Goal: Task Accomplishment & Management: Complete application form

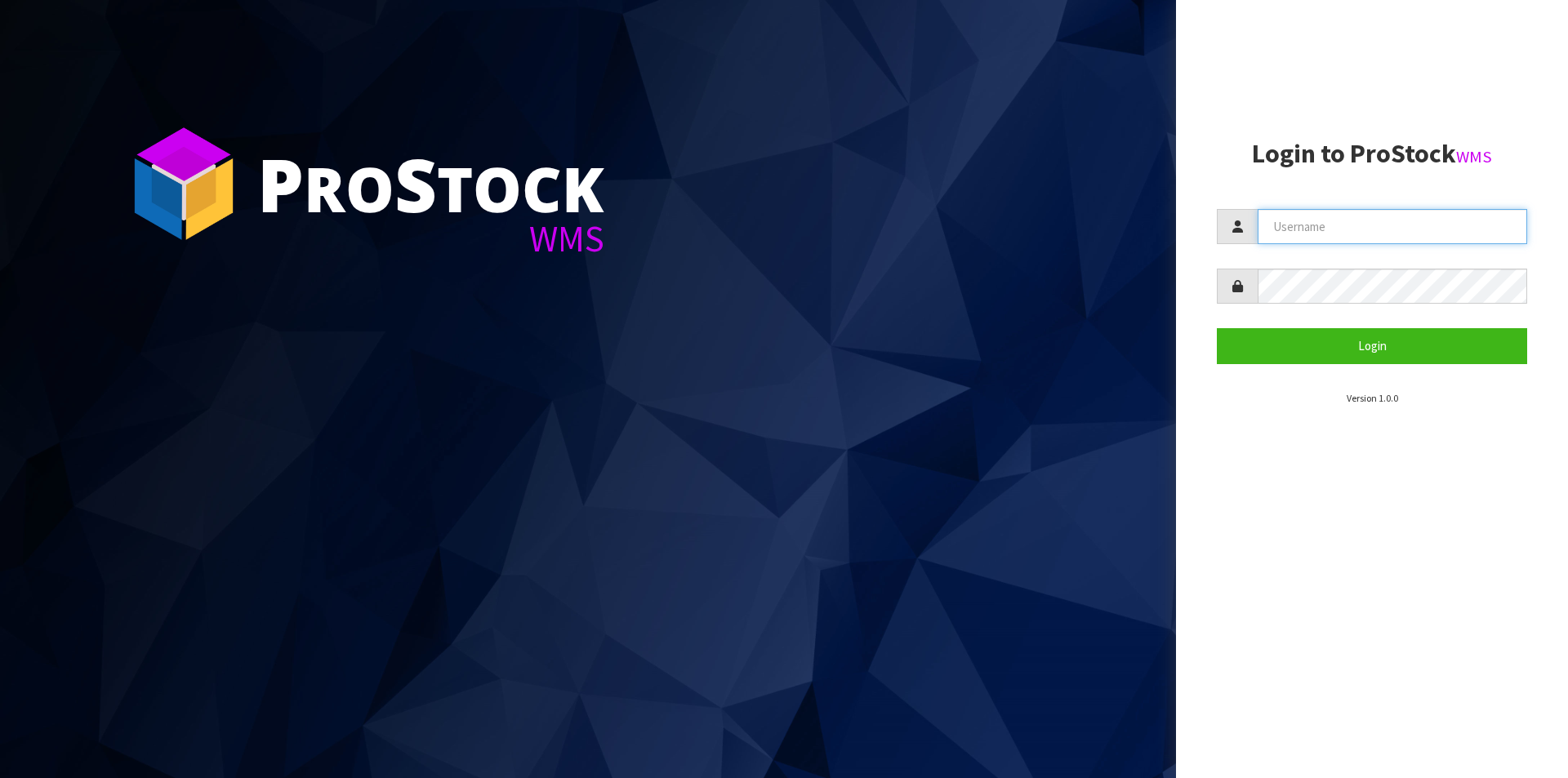
click at [1309, 215] on input "text" at bounding box center [1392, 226] width 270 height 35
type input "Australianclutch"
click at [1217, 328] on button "Login" at bounding box center [1371, 346] width 311 height 35
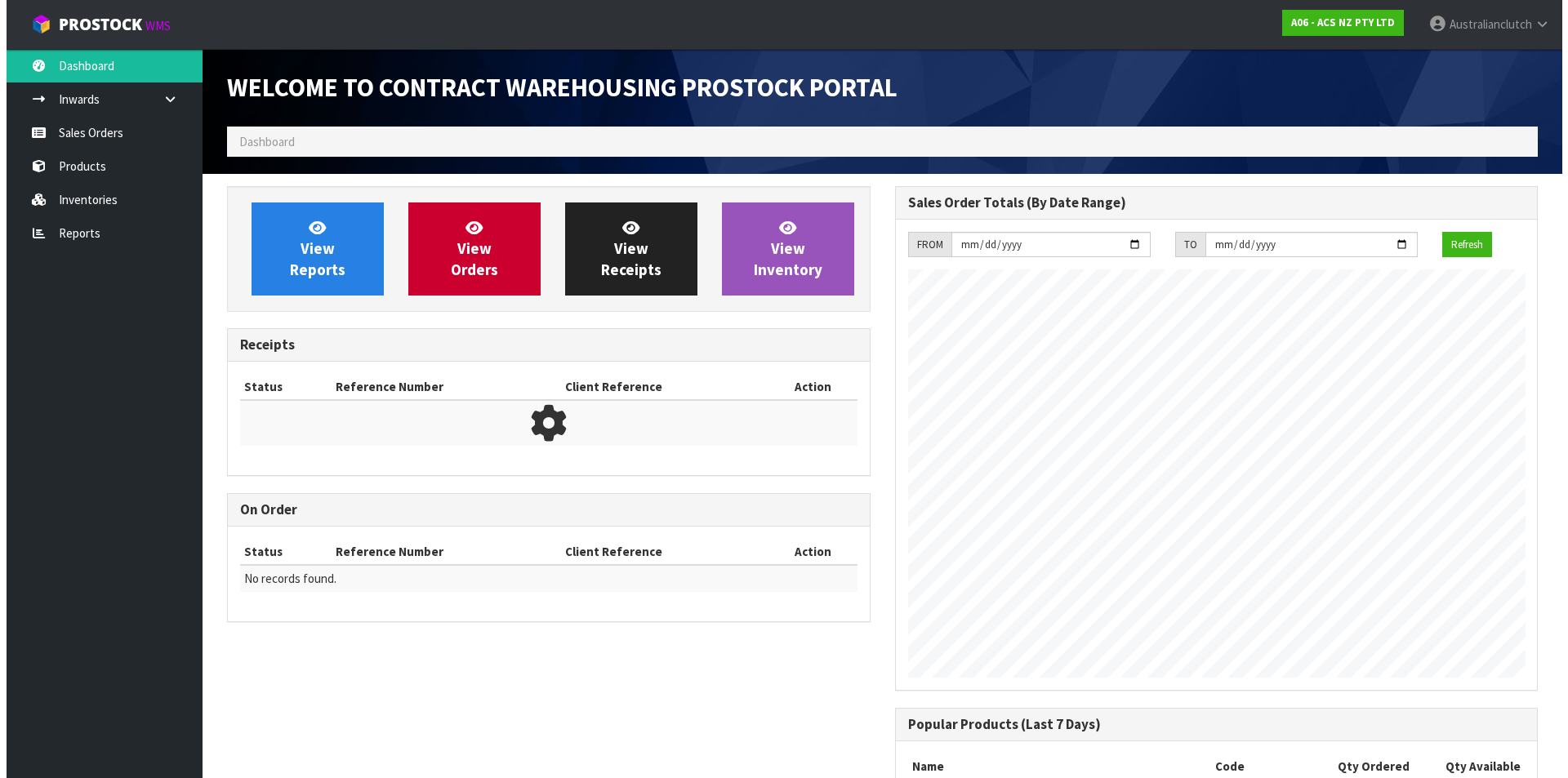
scroll to position [906, 667]
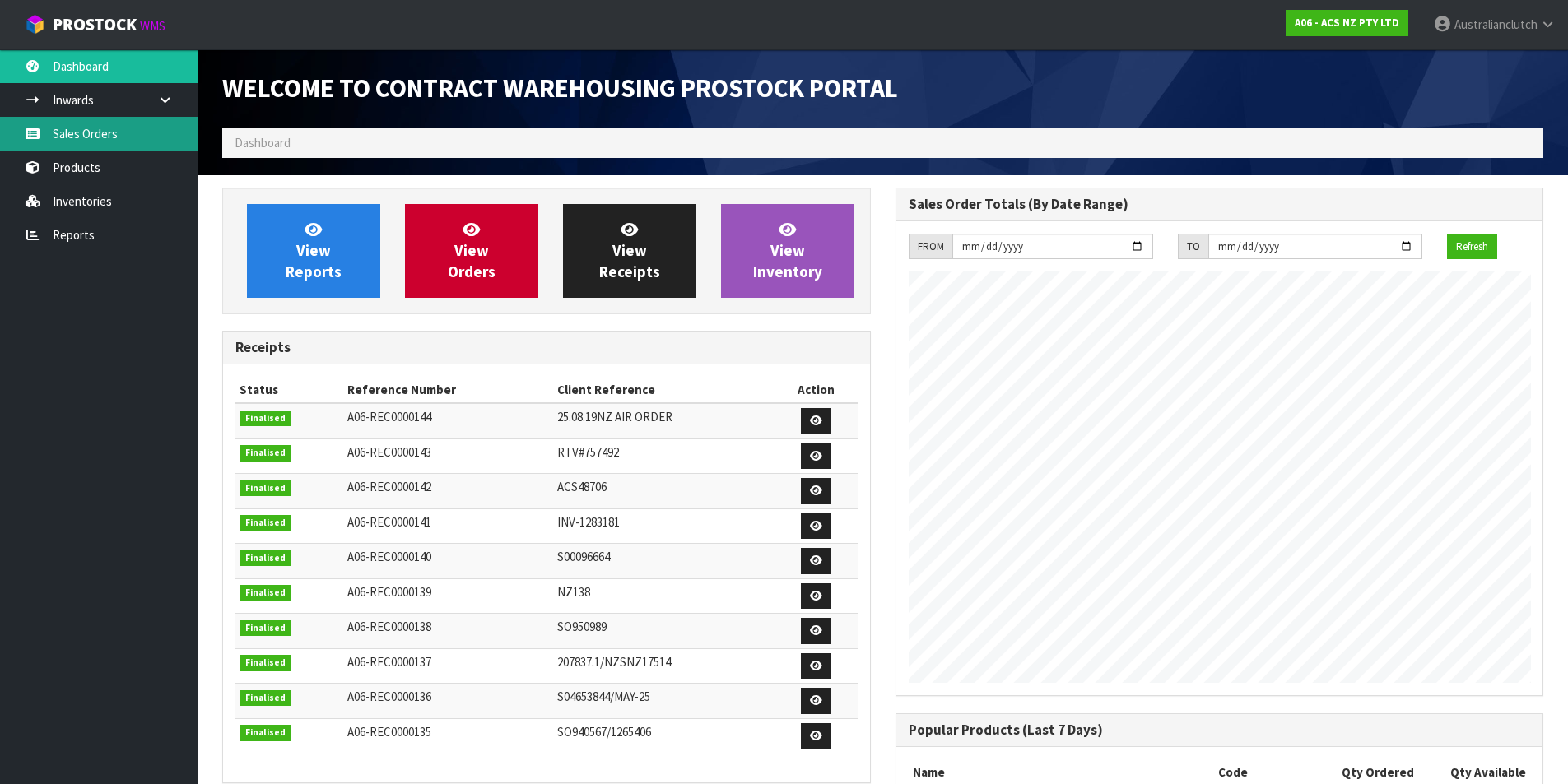
click at [59, 143] on link "Sales Orders" at bounding box center [98, 134] width 197 height 34
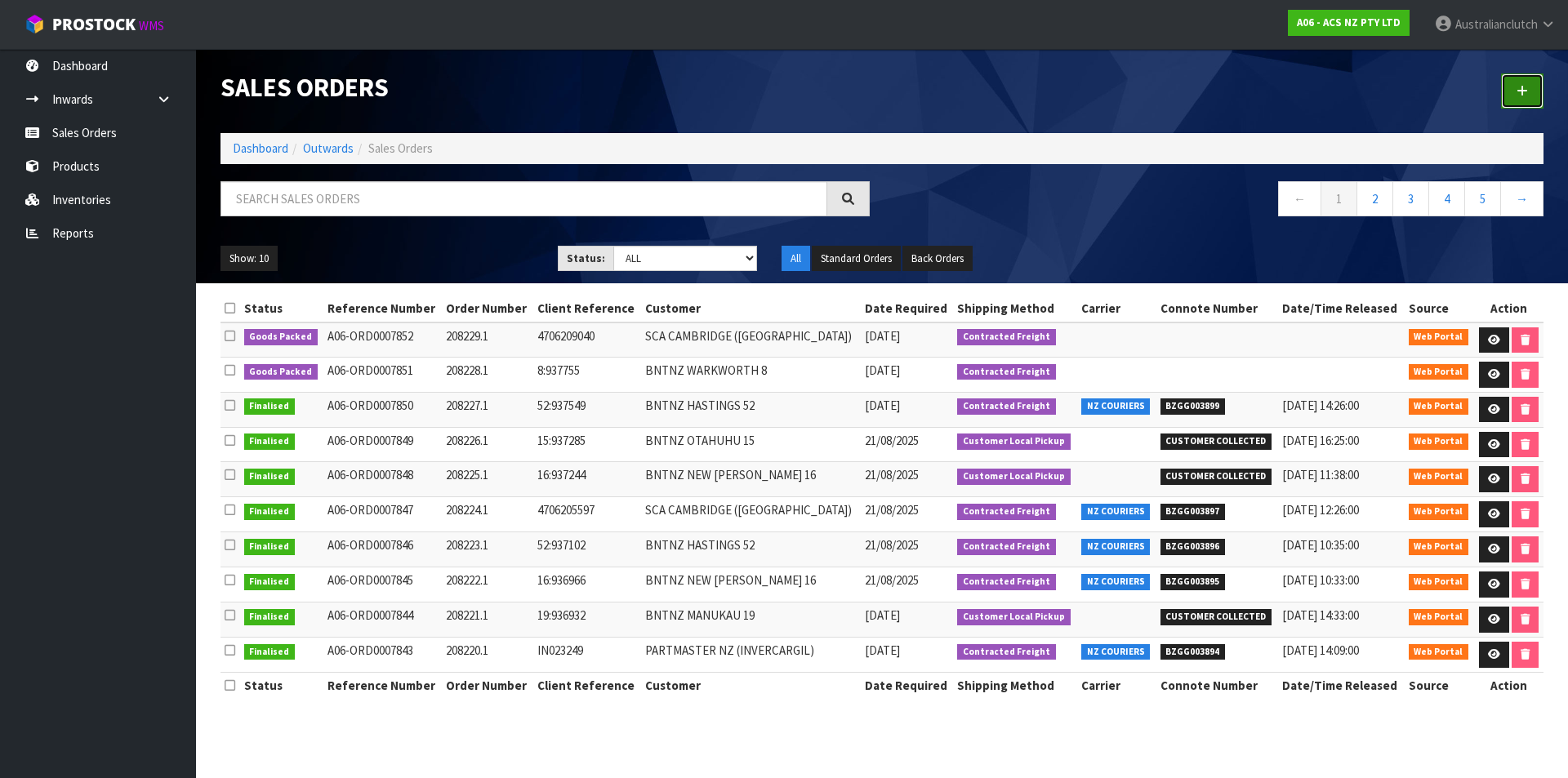
click at [1520, 99] on link at bounding box center [1522, 91] width 43 height 35
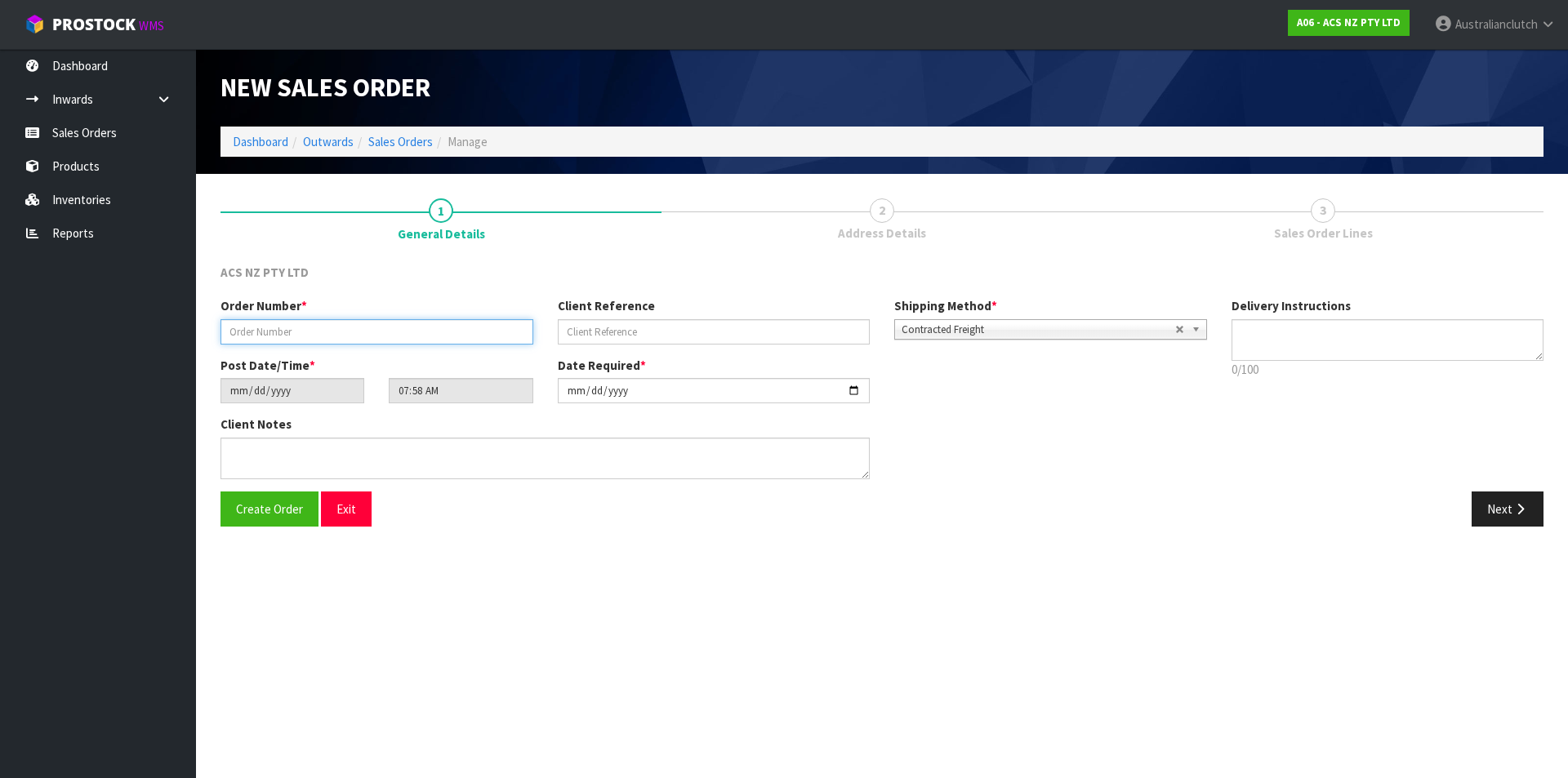
click at [298, 326] on input "text" at bounding box center [376, 331] width 312 height 25
type input "208230.1"
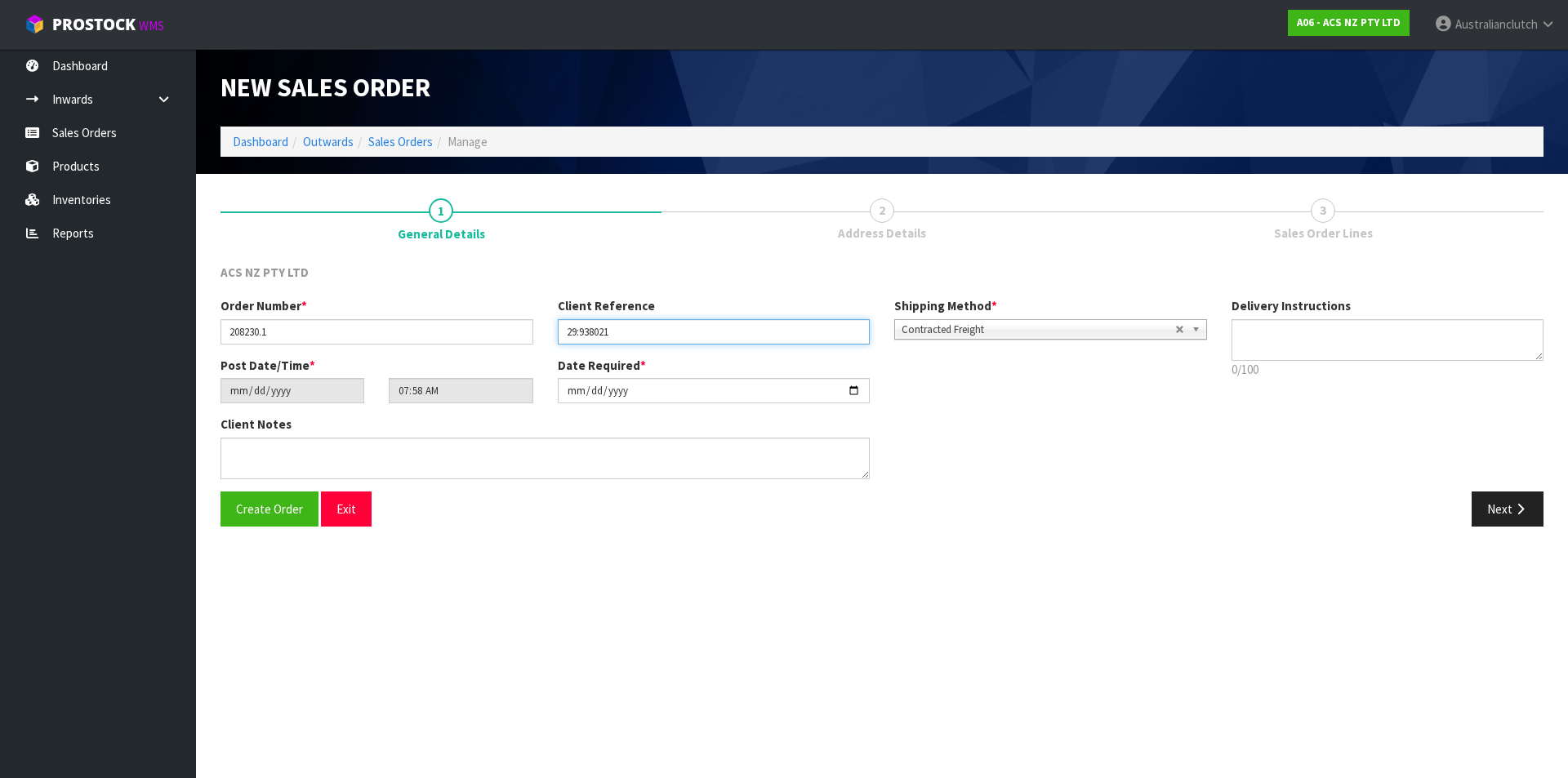
type input "29:938021"
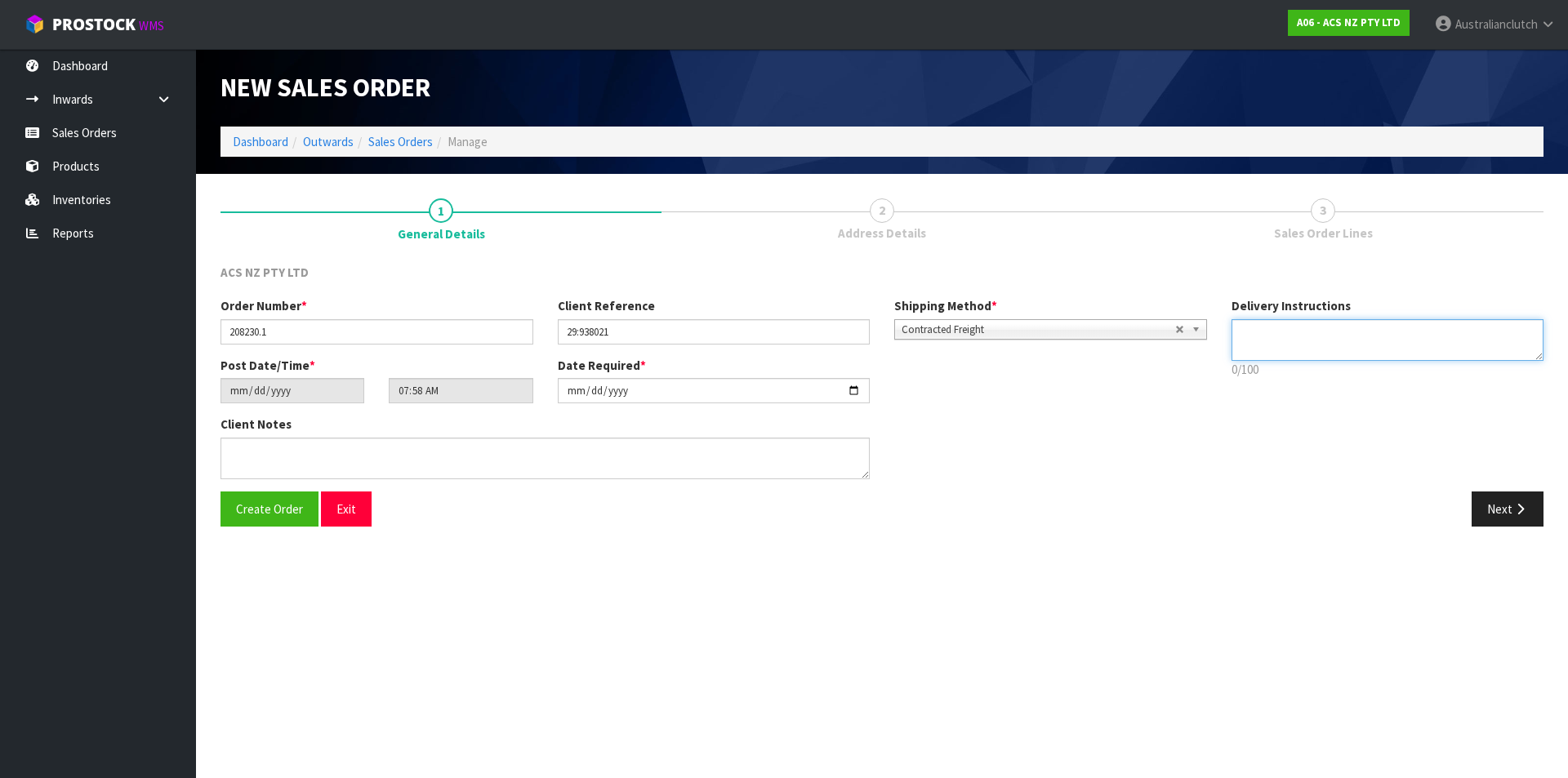
click at [1346, 321] on textarea at bounding box center [1387, 339] width 312 height 42
type textarea "NZC PLEASE"
click at [1497, 508] on button "Next" at bounding box center [1507, 509] width 71 height 35
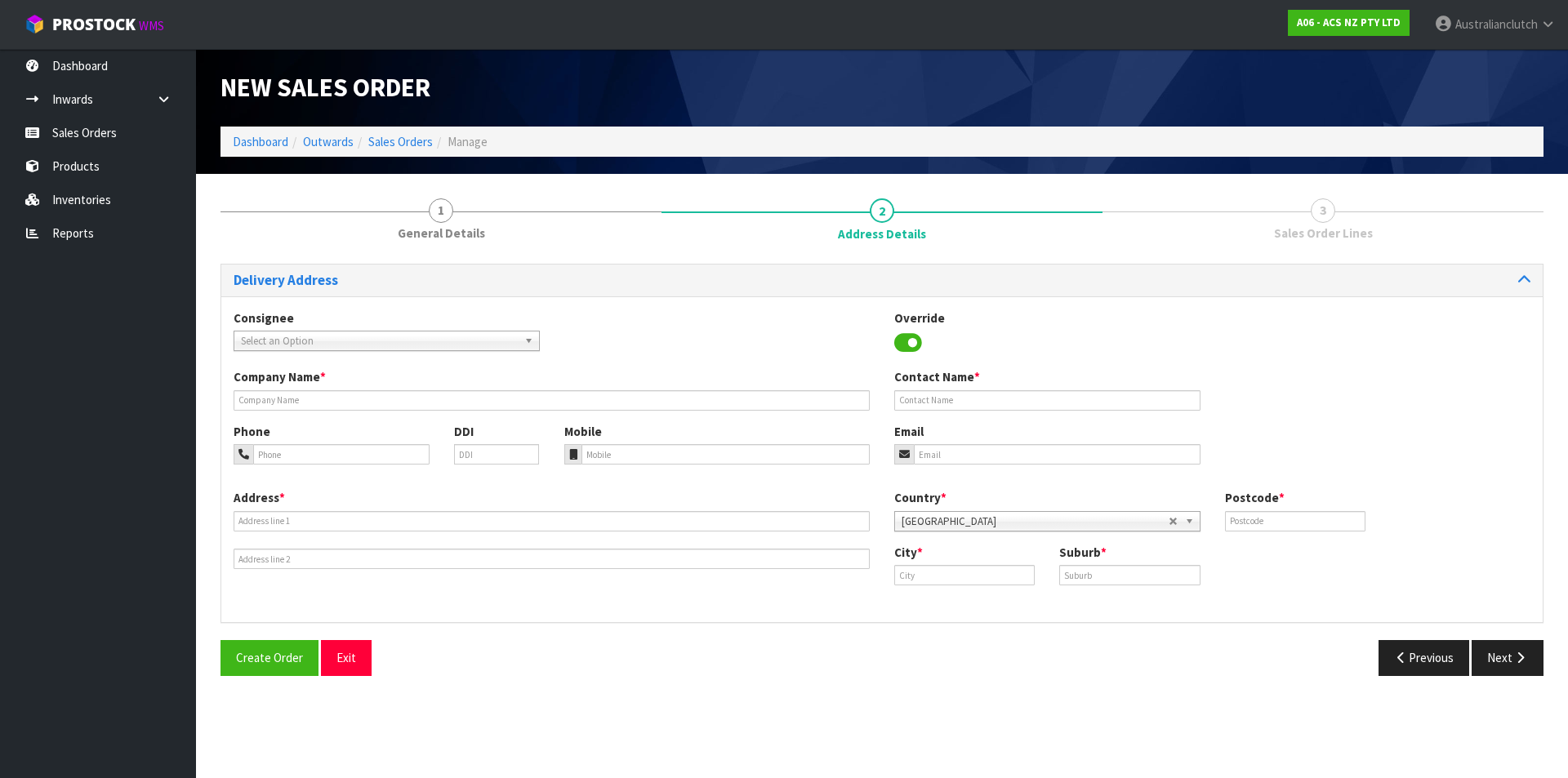
click at [280, 344] on span "Select an Option" at bounding box center [379, 341] width 277 height 19
type input "101686"
click at [413, 392] on li "101686 - BNTNZ PUKEKOHE 29" at bounding box center [386, 388] width 298 height 20
type input "BNTNZ PUKEKOHE 29"
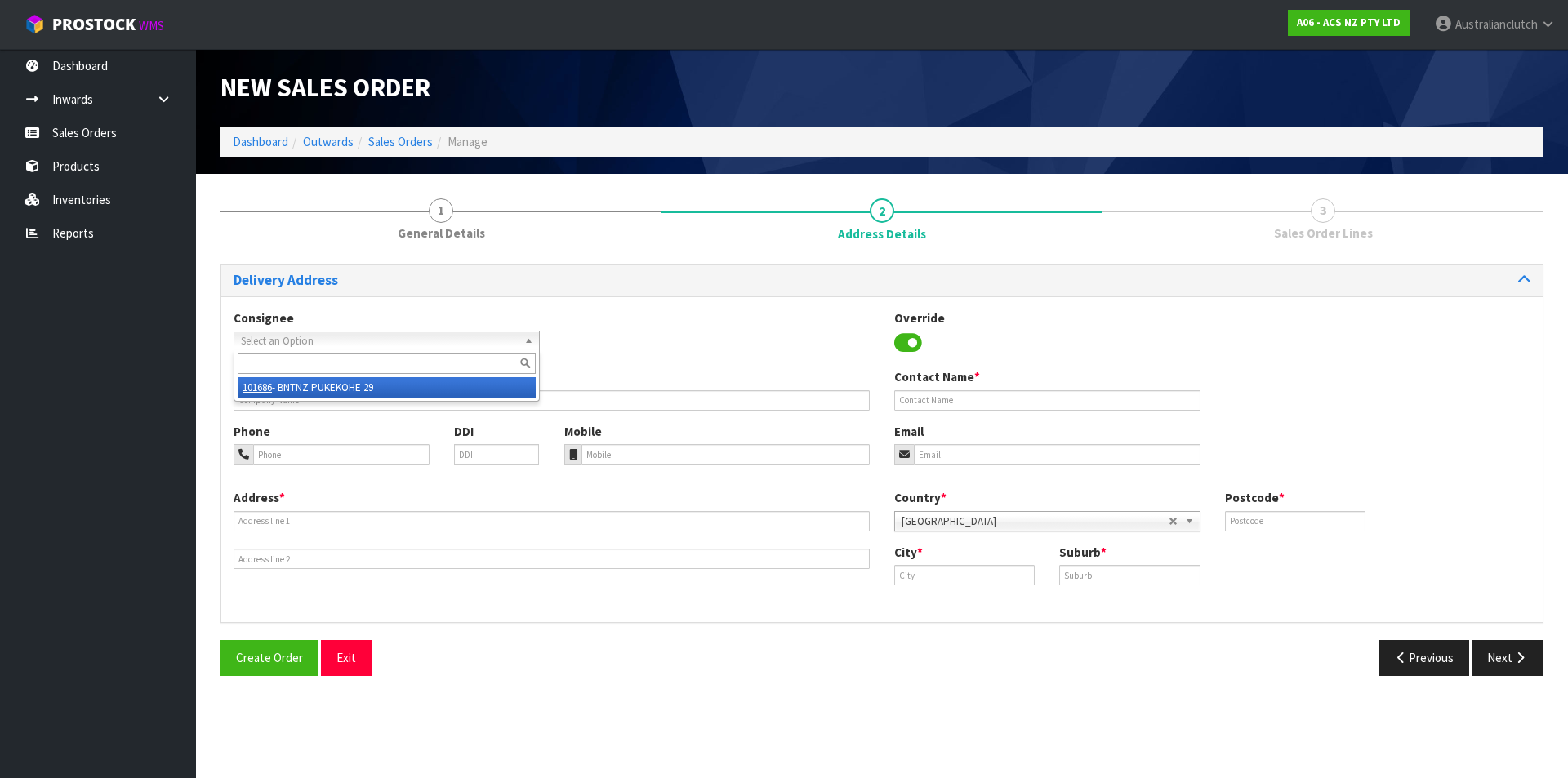
type input "[STREET_ADDRESS]"
type input "2120"
type input "PUKEKOHE"
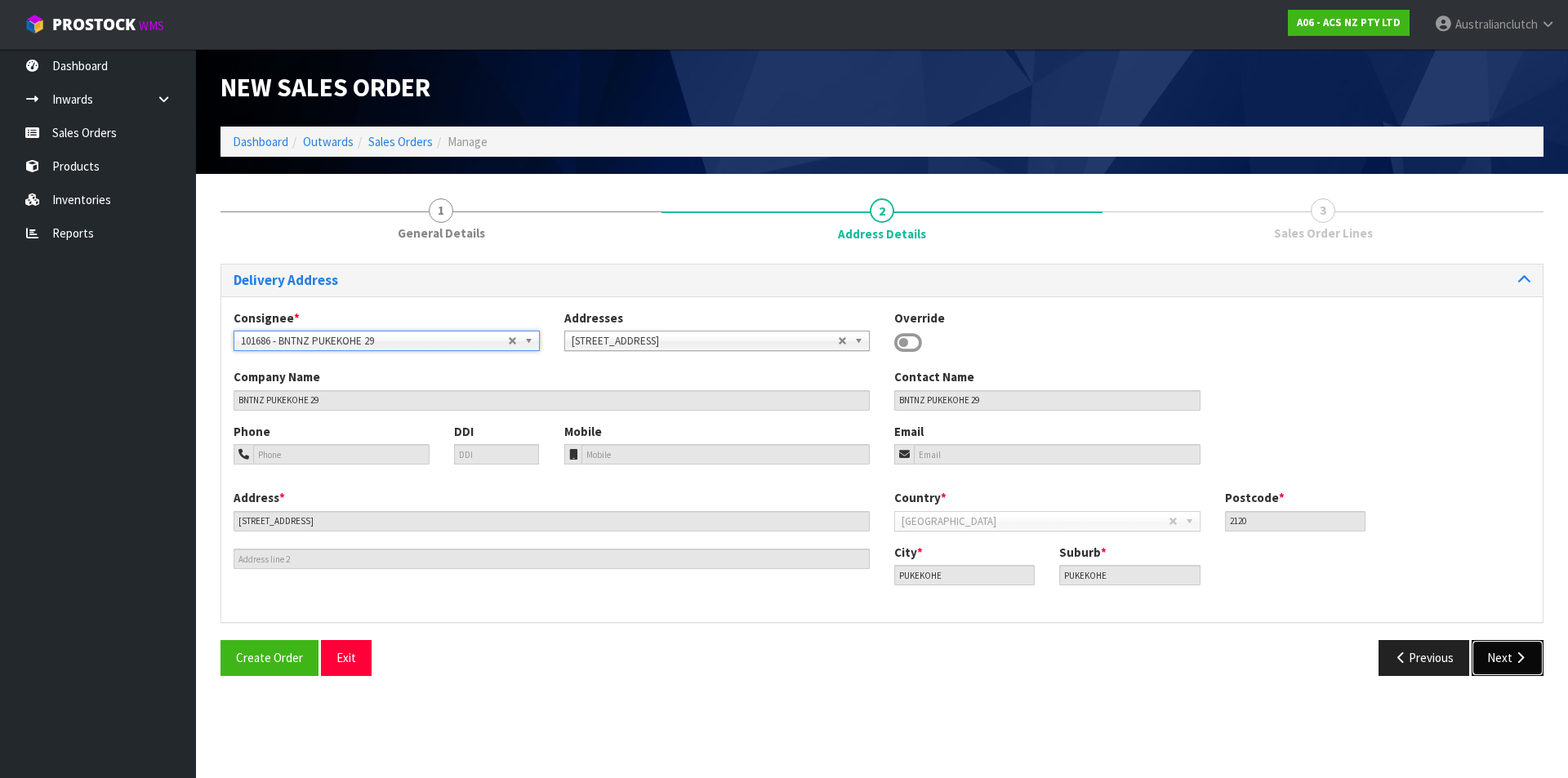
click at [1506, 643] on button "Next" at bounding box center [1507, 657] width 71 height 35
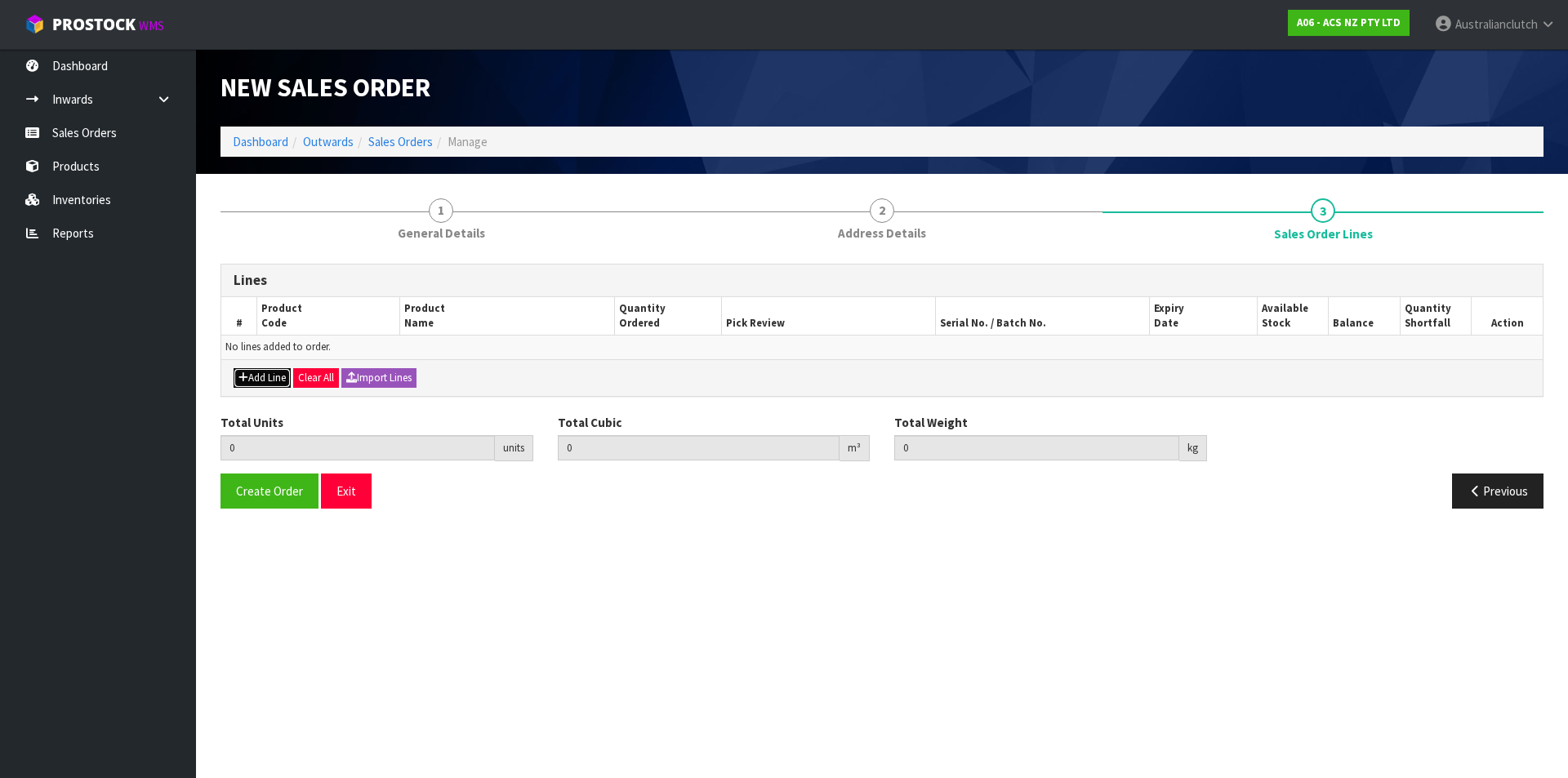
click at [260, 384] on button "Add Line" at bounding box center [262, 377] width 57 height 19
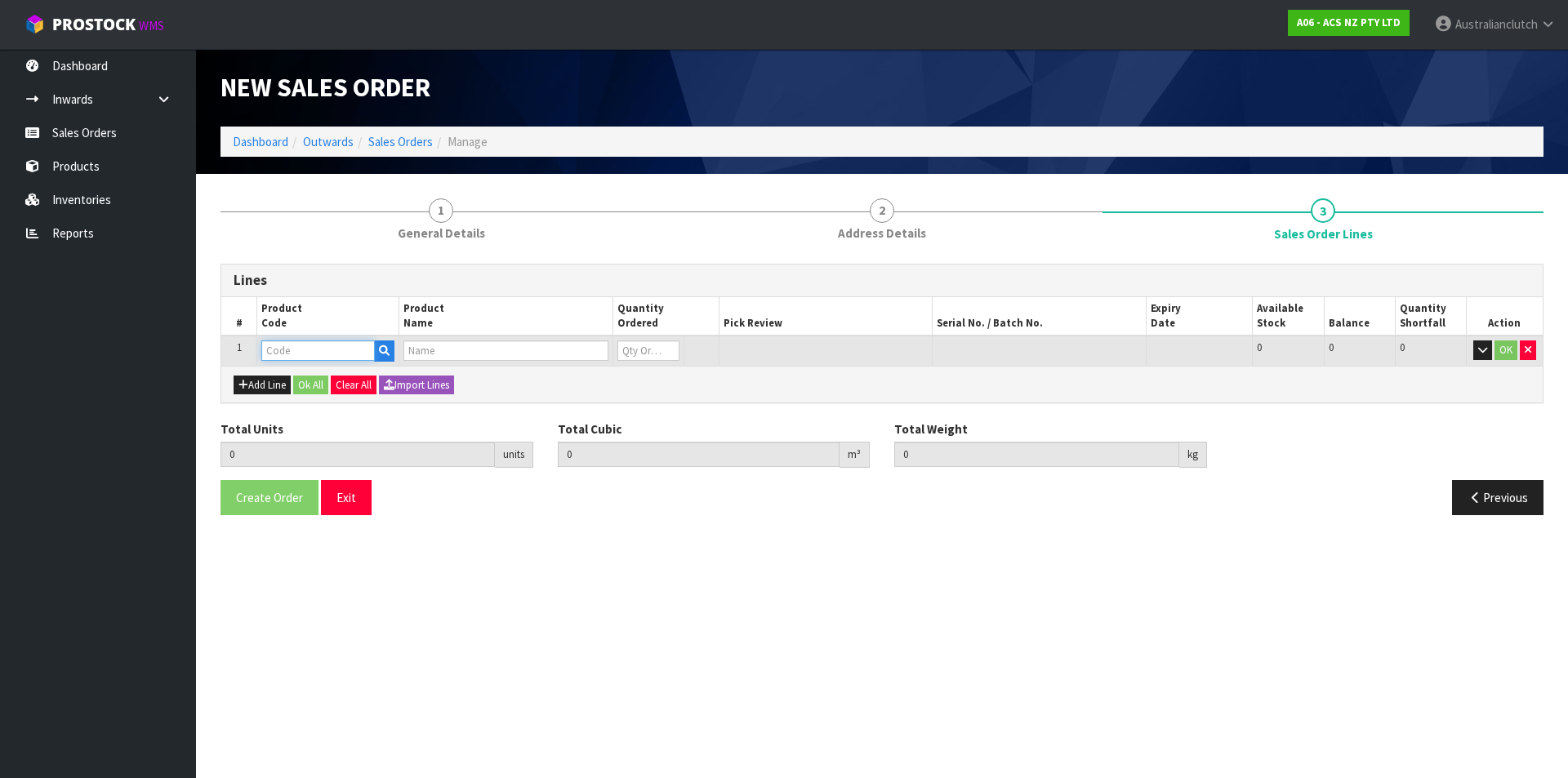
click at [293, 354] on input "text" at bounding box center [318, 351] width 113 height 20
type input "KNI23022"
click at [297, 375] on strong "KNI23022" at bounding box center [303, 378] width 51 height 16
type input "KNI23022"
type input "0.000000"
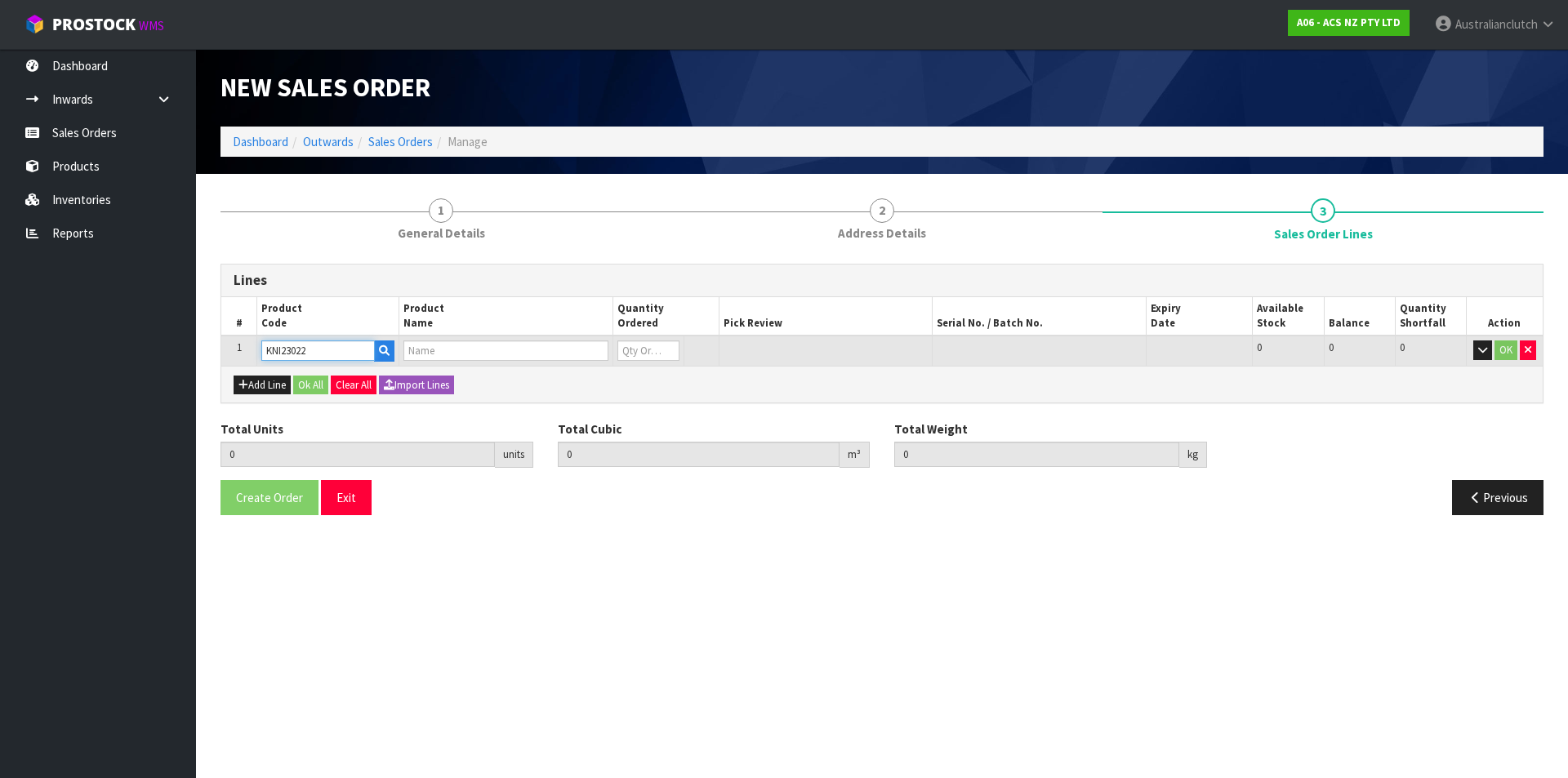
type input "0.000"
type input "KIT STD NISSAN [PERSON_NAME] 2.0L"
type input "0"
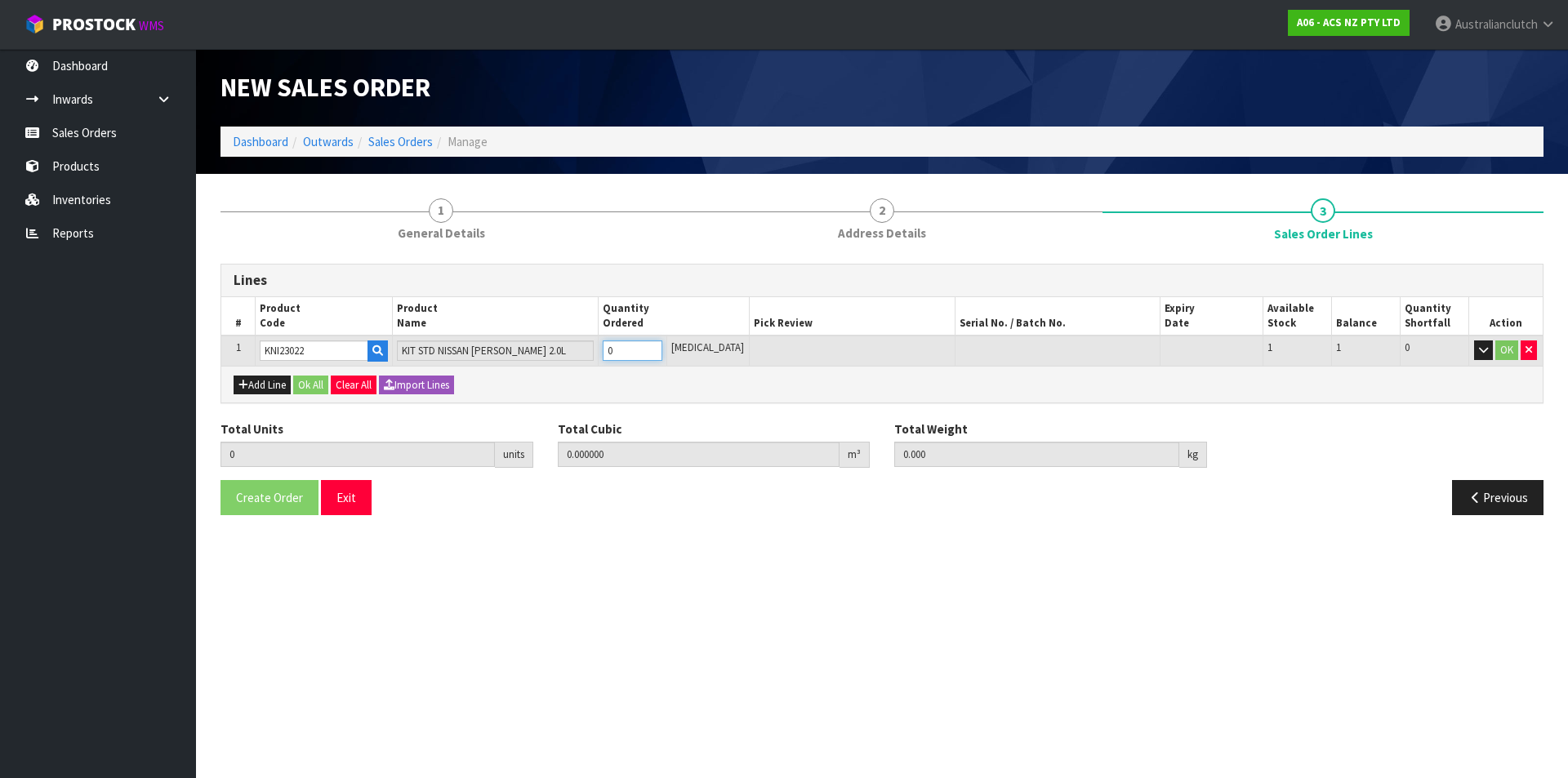
type input "1"
type input "0.01054"
type input "6.34"
type input "1"
click at [662, 349] on input "1" at bounding box center [632, 351] width 59 height 20
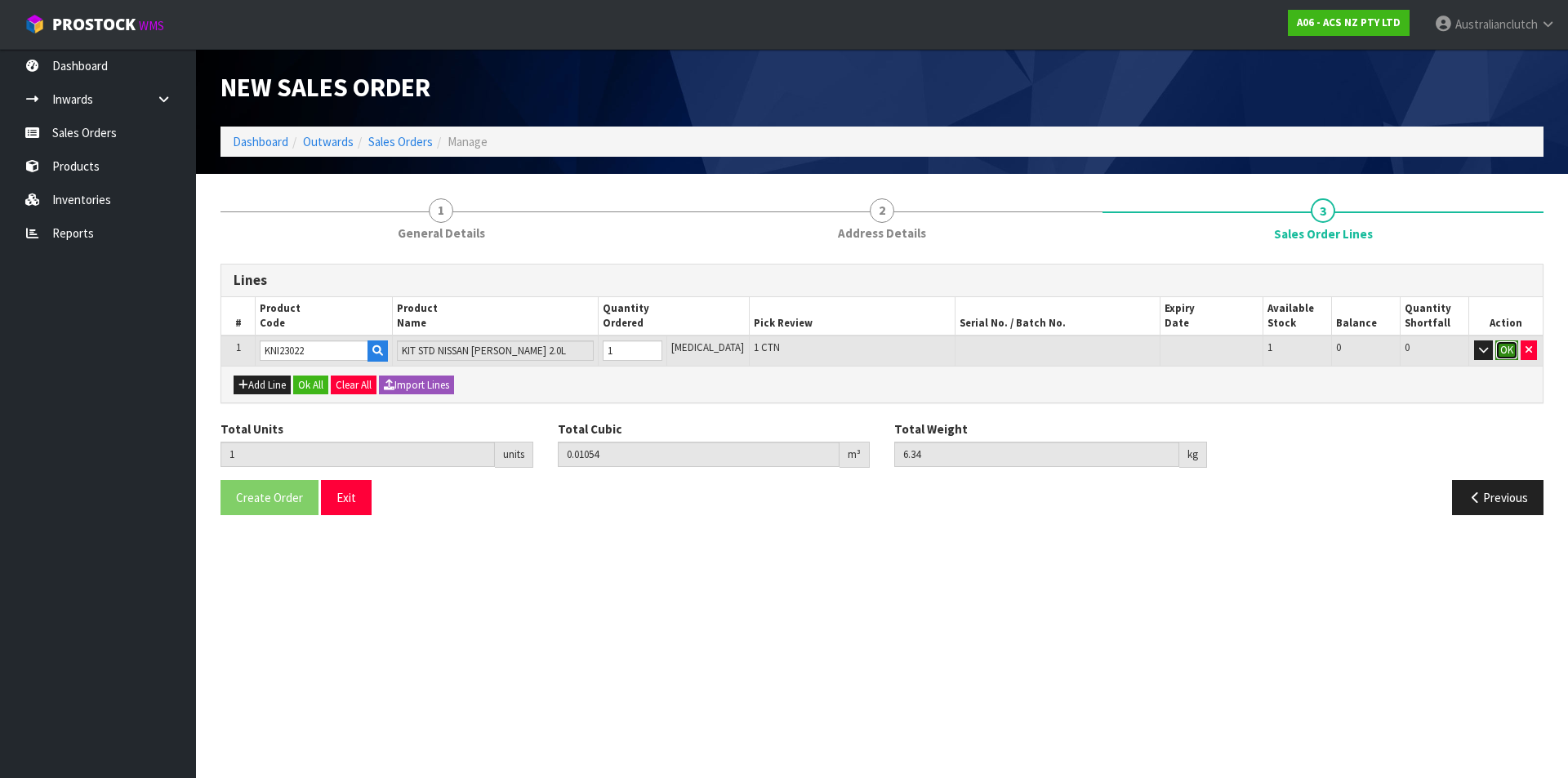
click at [1508, 347] on button "OK" at bounding box center [1506, 350] width 23 height 19
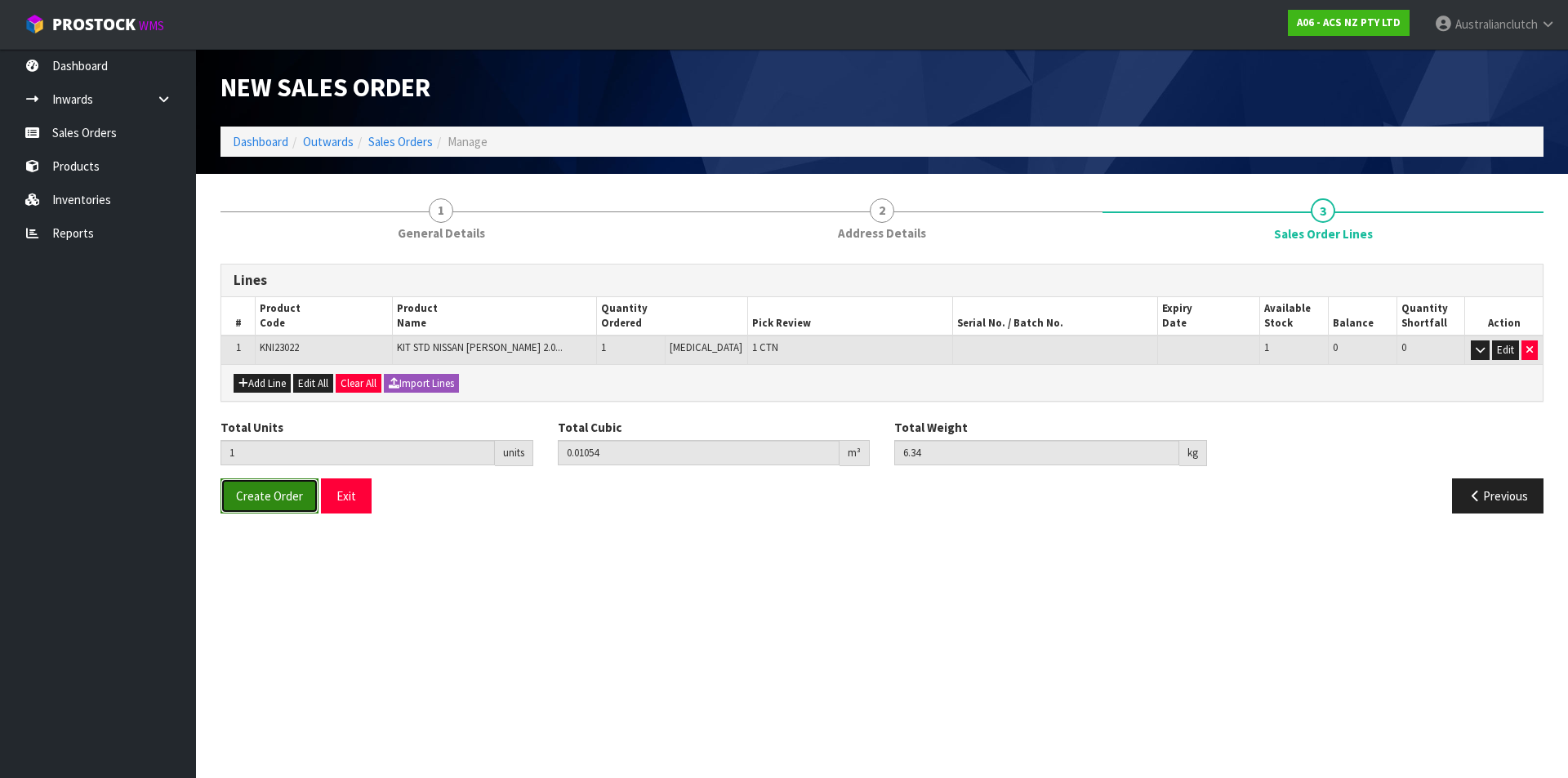
click at [241, 506] on button "Create Order" at bounding box center [270, 496] width 98 height 35
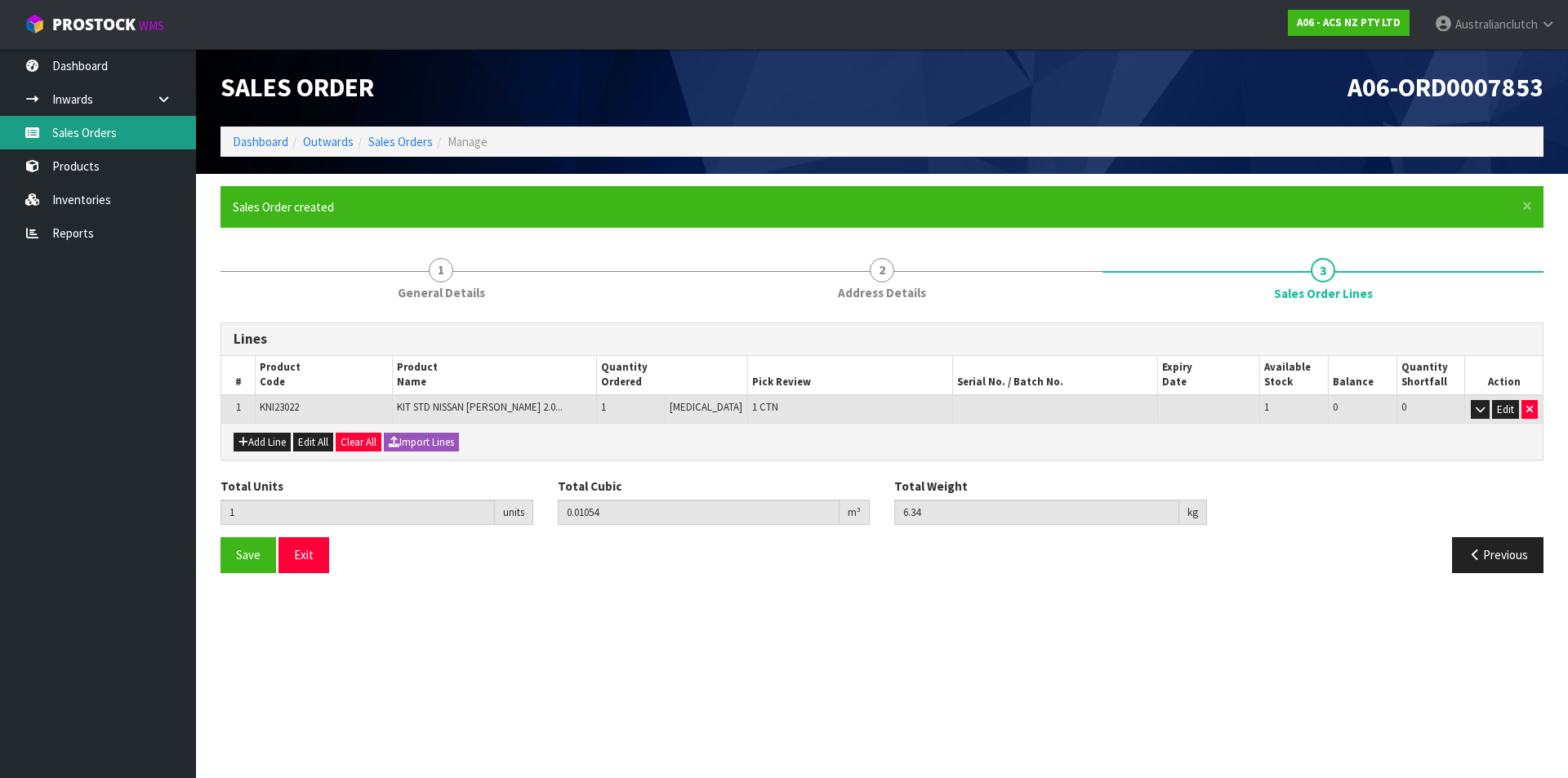
click at [92, 139] on link "Sales Orders" at bounding box center [97, 133] width 196 height 33
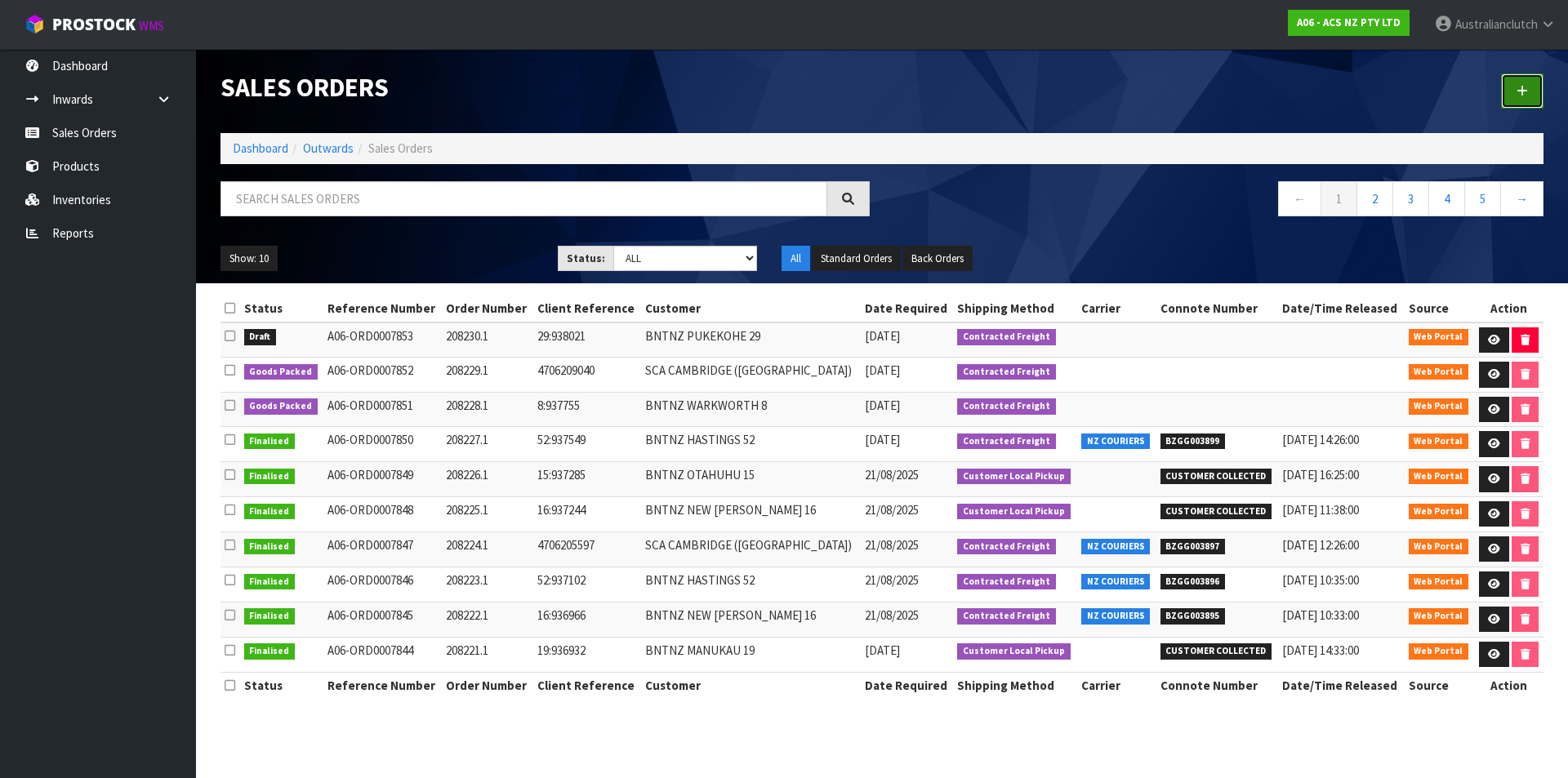
click at [1513, 96] on link at bounding box center [1522, 91] width 43 height 35
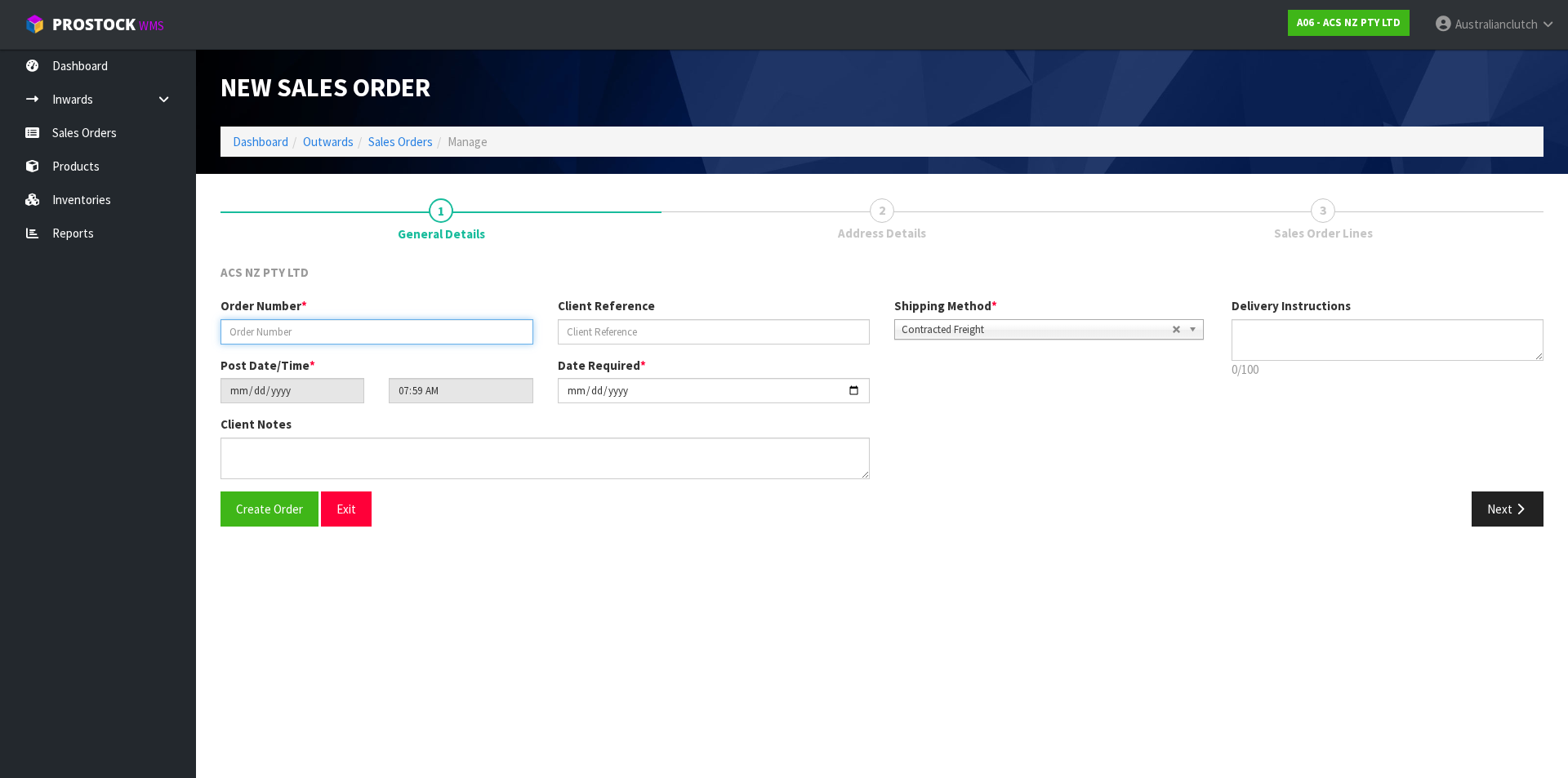
click at [300, 328] on input "text" at bounding box center [376, 331] width 312 height 25
type input "208231.1"
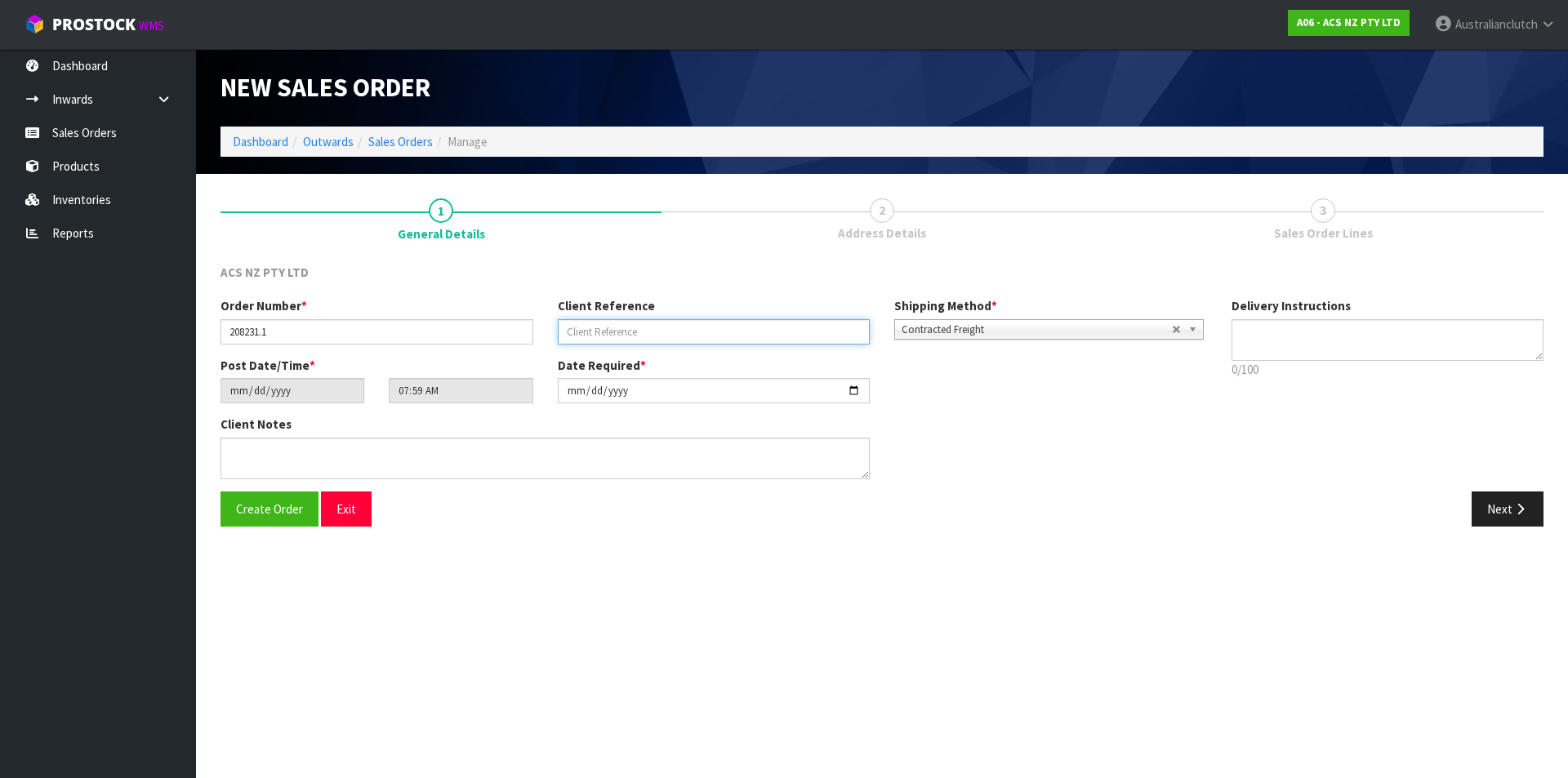
click at [694, 338] on input "text" at bounding box center [713, 331] width 312 height 25
paste input "29:938029"
type input "29:938029"
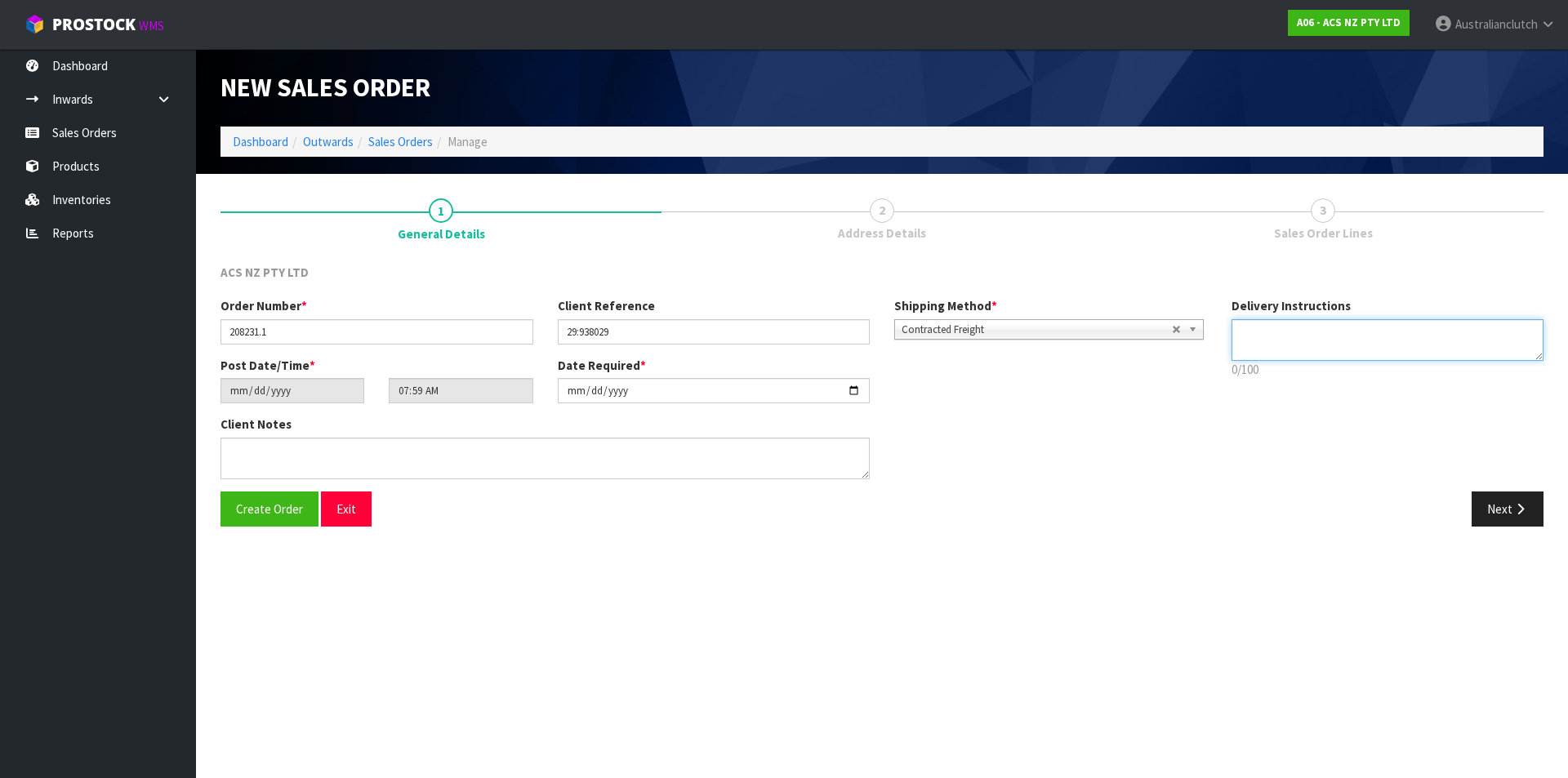
click at [1305, 331] on textarea at bounding box center [1387, 339] width 312 height 42
type textarea "NZC PLEASE"
click at [1511, 510] on button "Next" at bounding box center [1507, 509] width 71 height 35
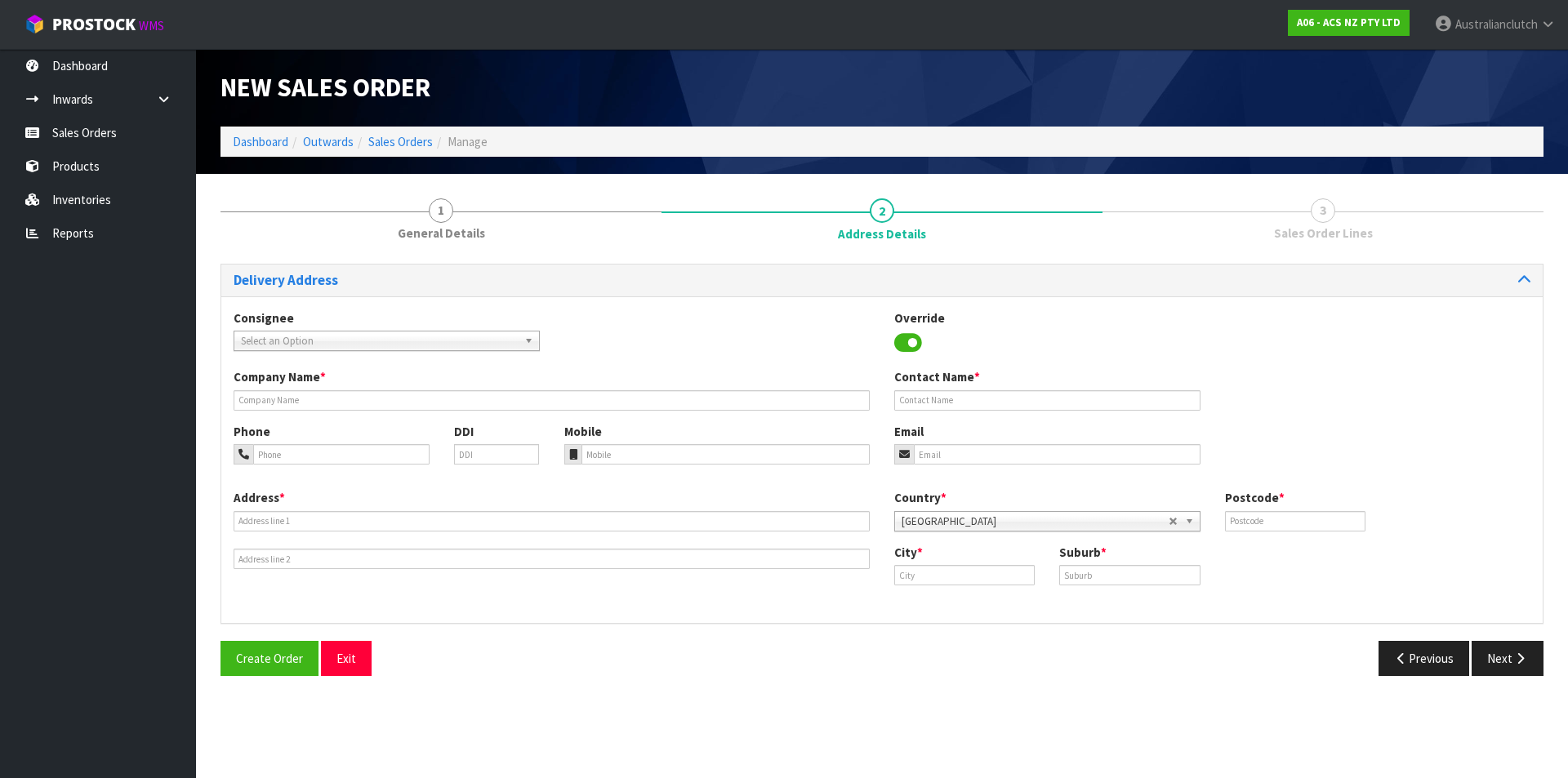
click at [346, 341] on span "Select an Option" at bounding box center [379, 341] width 277 height 19
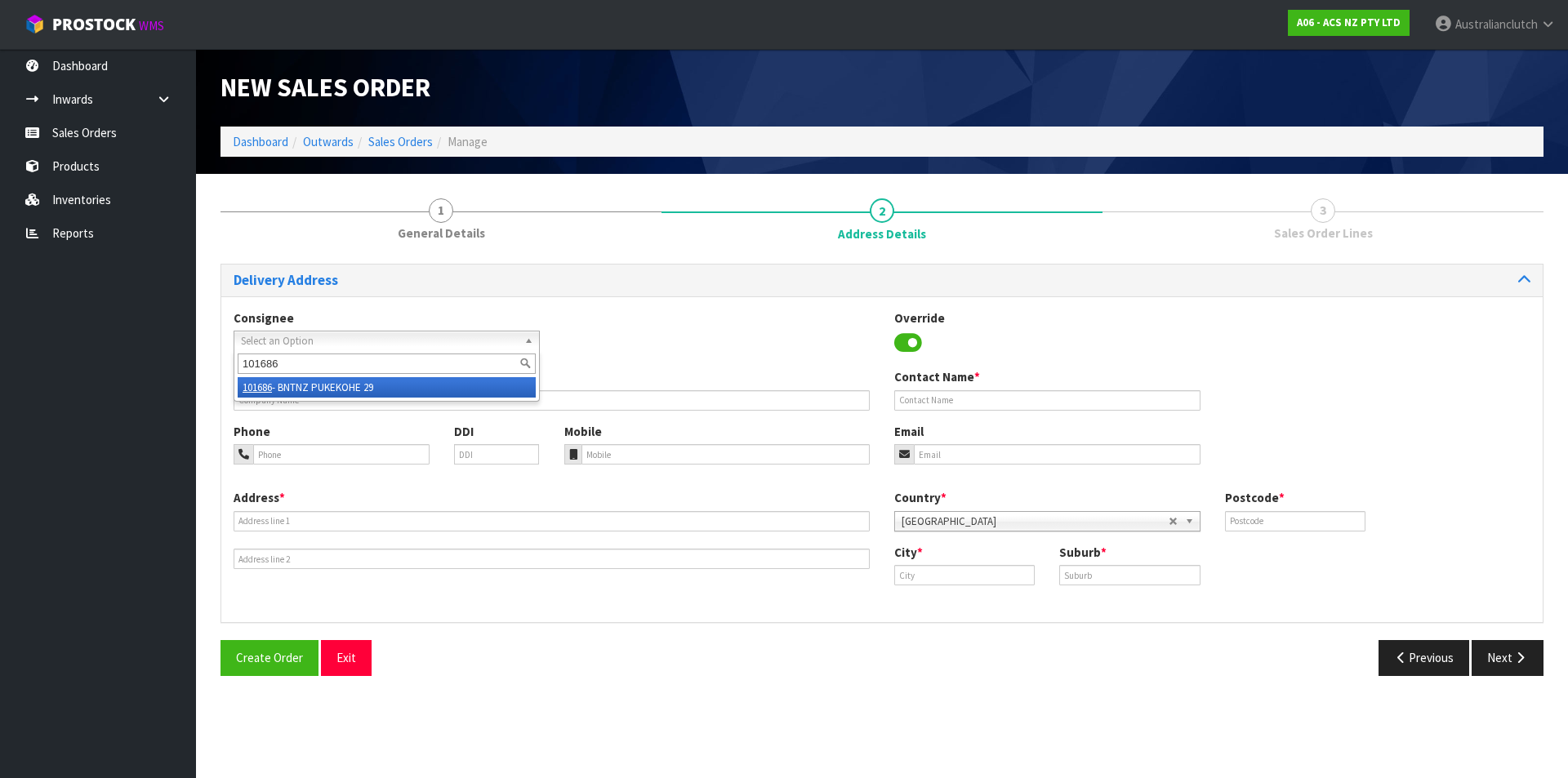
type input "101686"
click at [374, 387] on li "101686 - BNTNZ PUKEKOHE 29" at bounding box center [386, 388] width 298 height 20
type input "BNTNZ PUKEKOHE 29"
type input "[STREET_ADDRESS]"
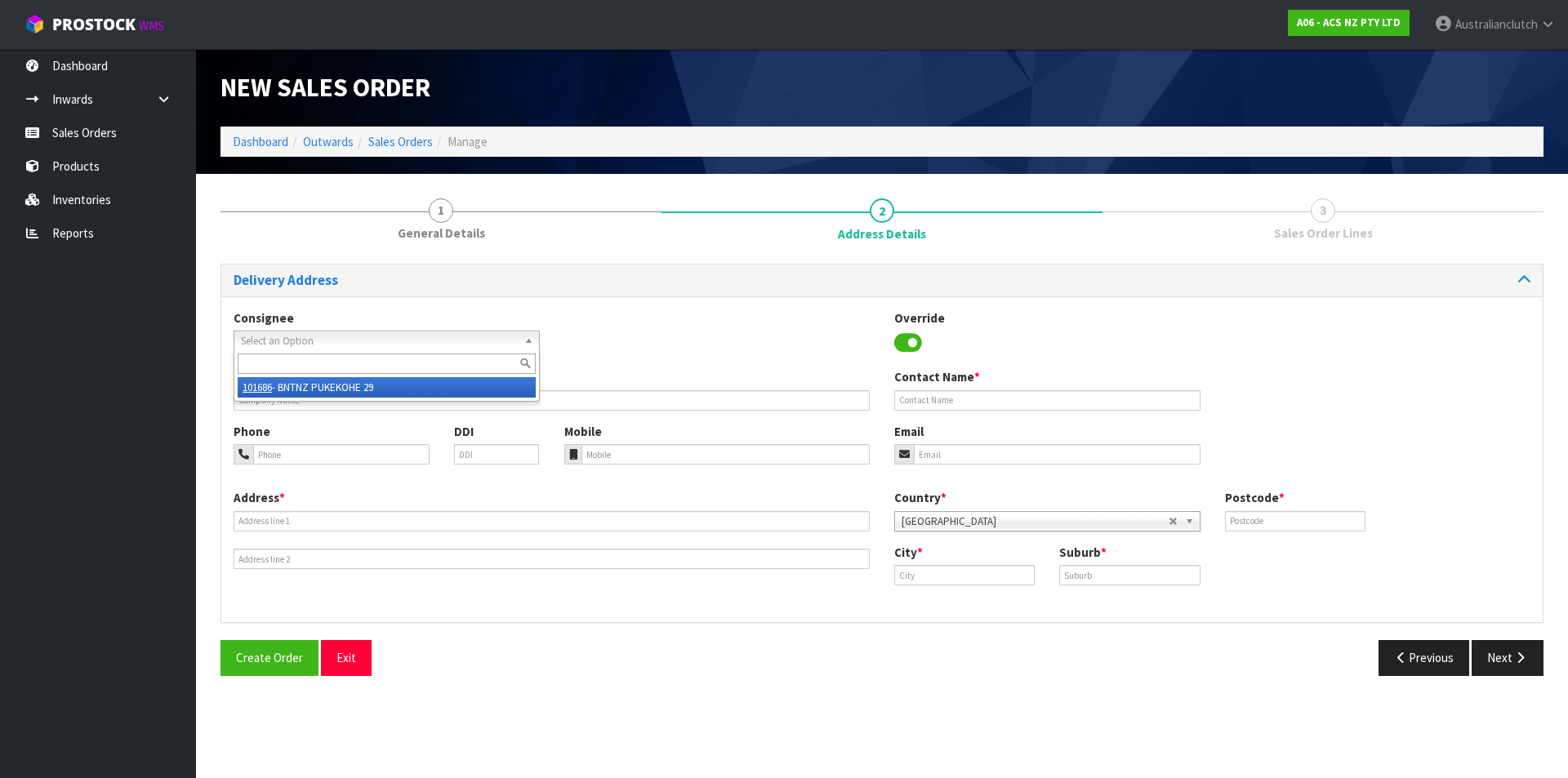
type input "2120"
type input "PUKEKOHE"
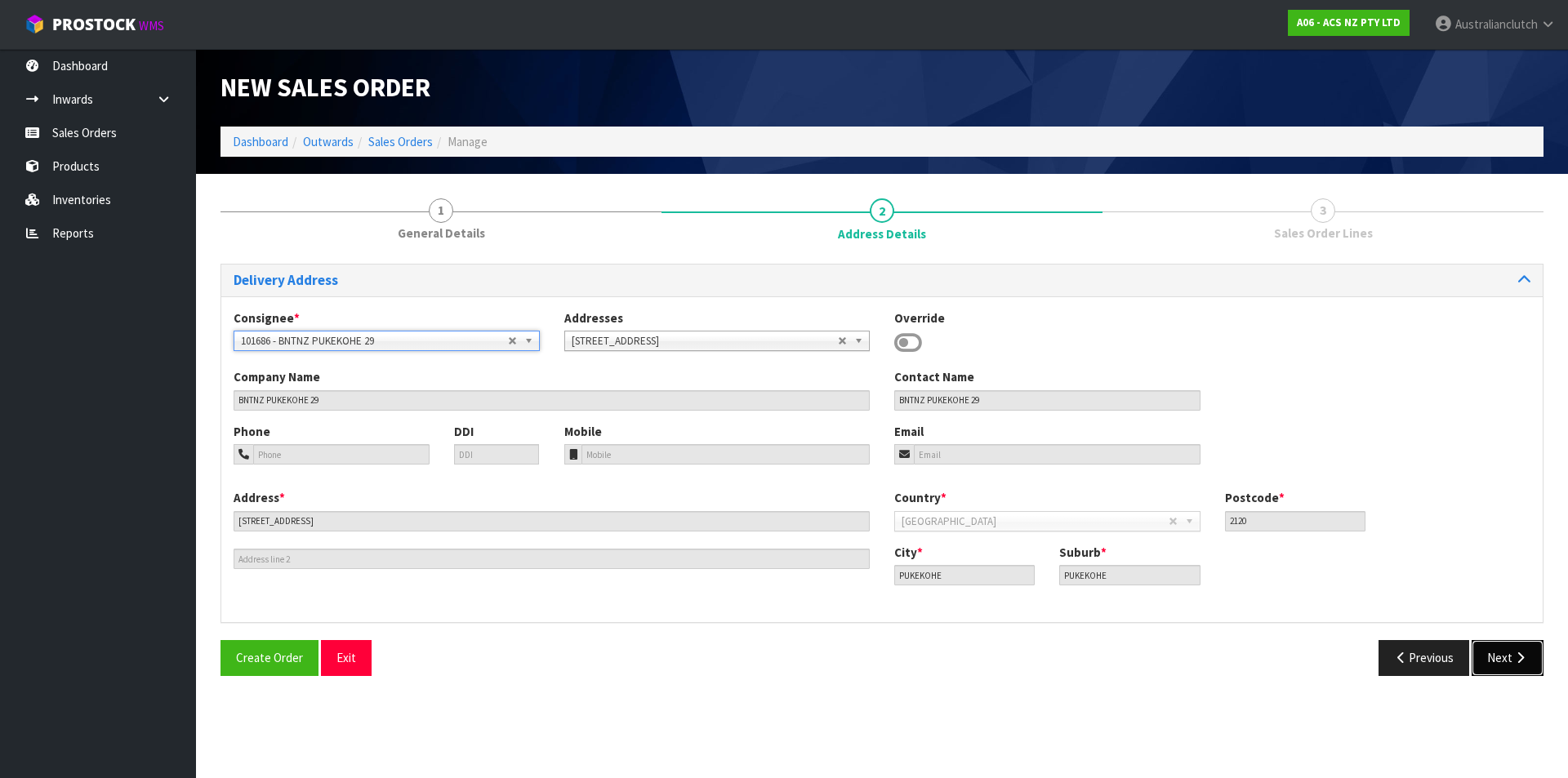
click at [1480, 650] on button "Next" at bounding box center [1507, 657] width 71 height 35
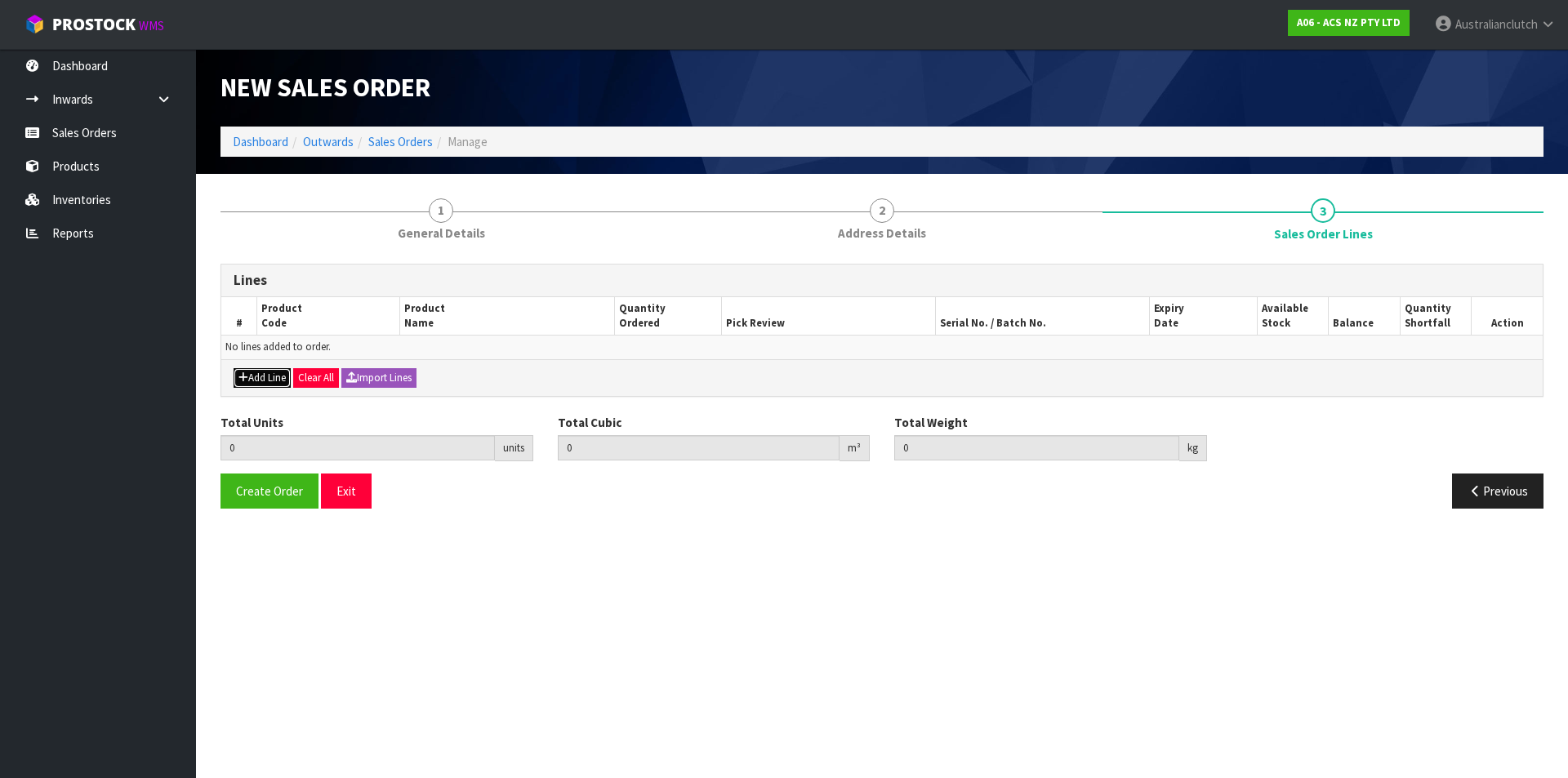
click at [271, 380] on button "Add Line" at bounding box center [262, 377] width 57 height 19
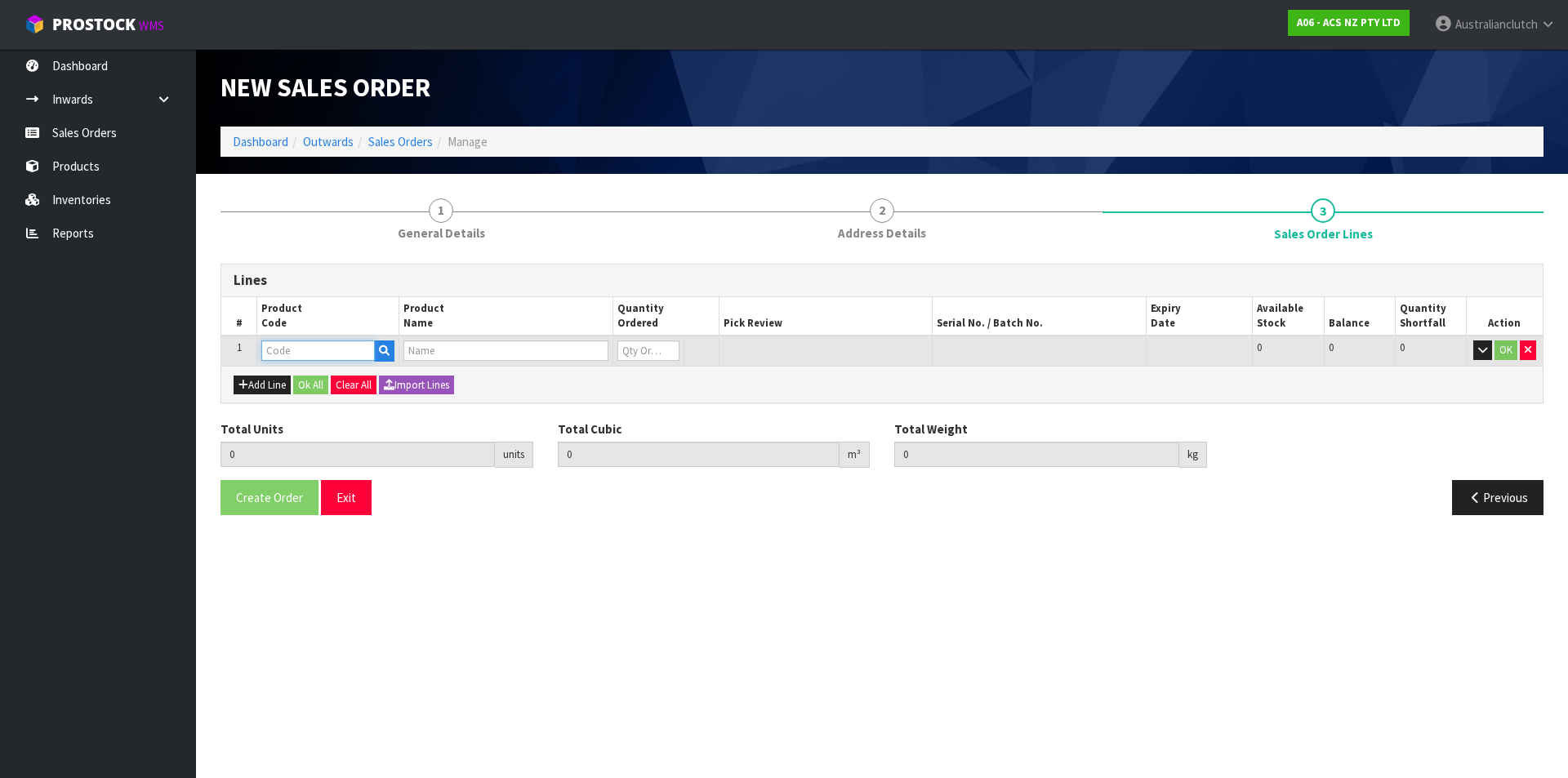
click at [266, 358] on input "text" at bounding box center [318, 351] width 113 height 20
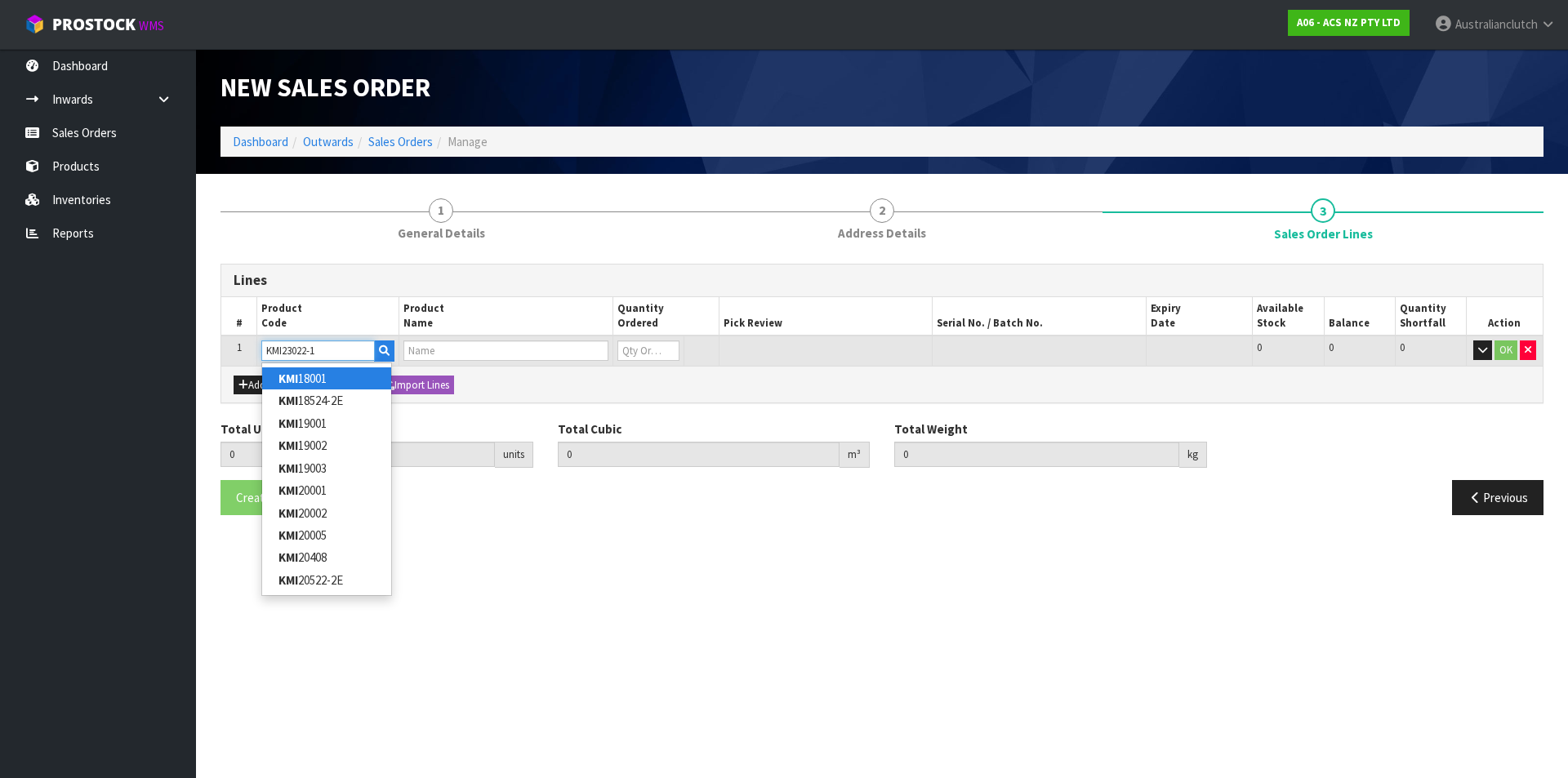
type input "KMI23022-1A"
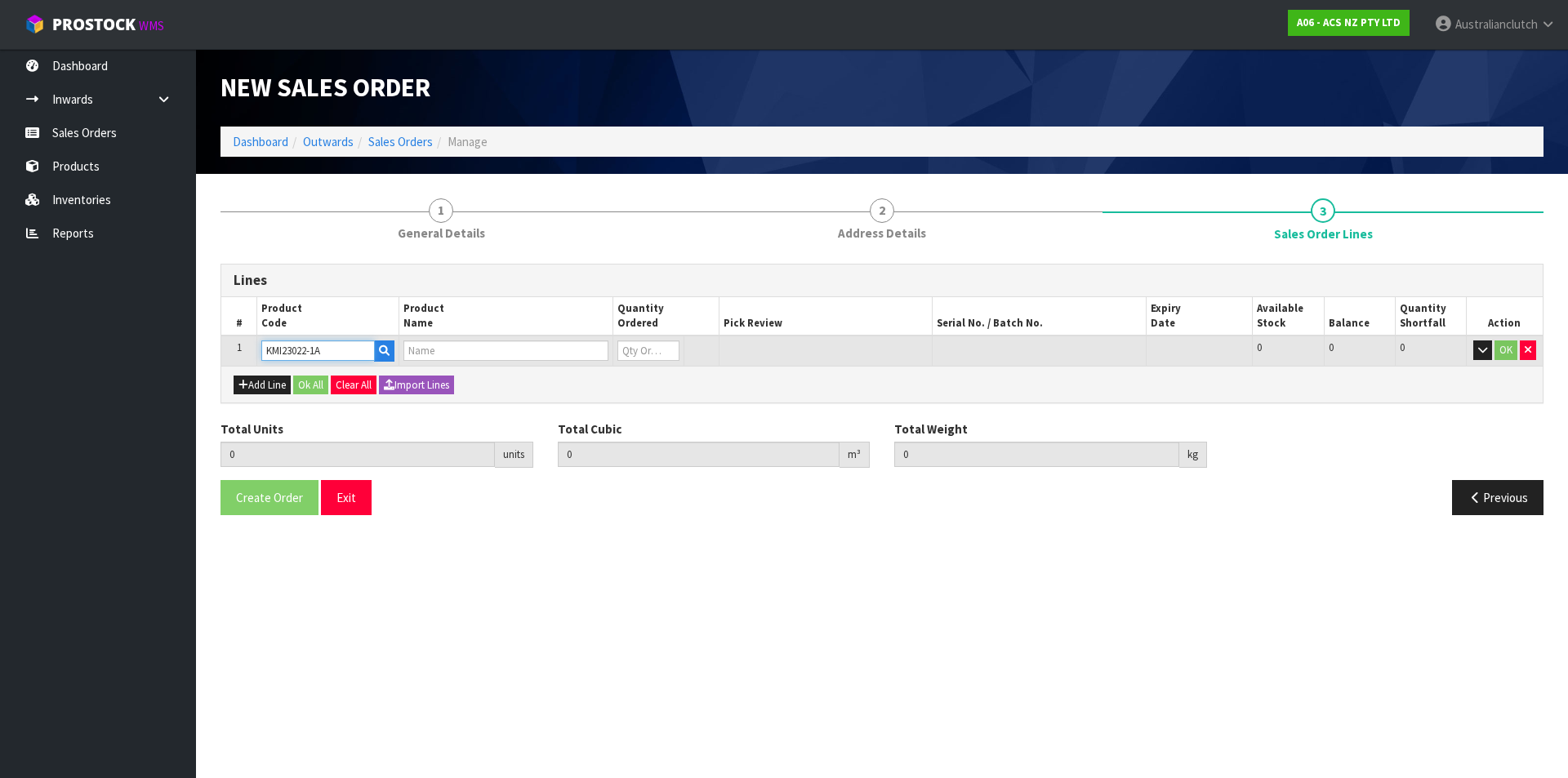
type input "0.000000"
type input "0.000"
type input "KIT PER MITS LANCER 2.0L"
type input "0"
type input "KMI23022-1A"
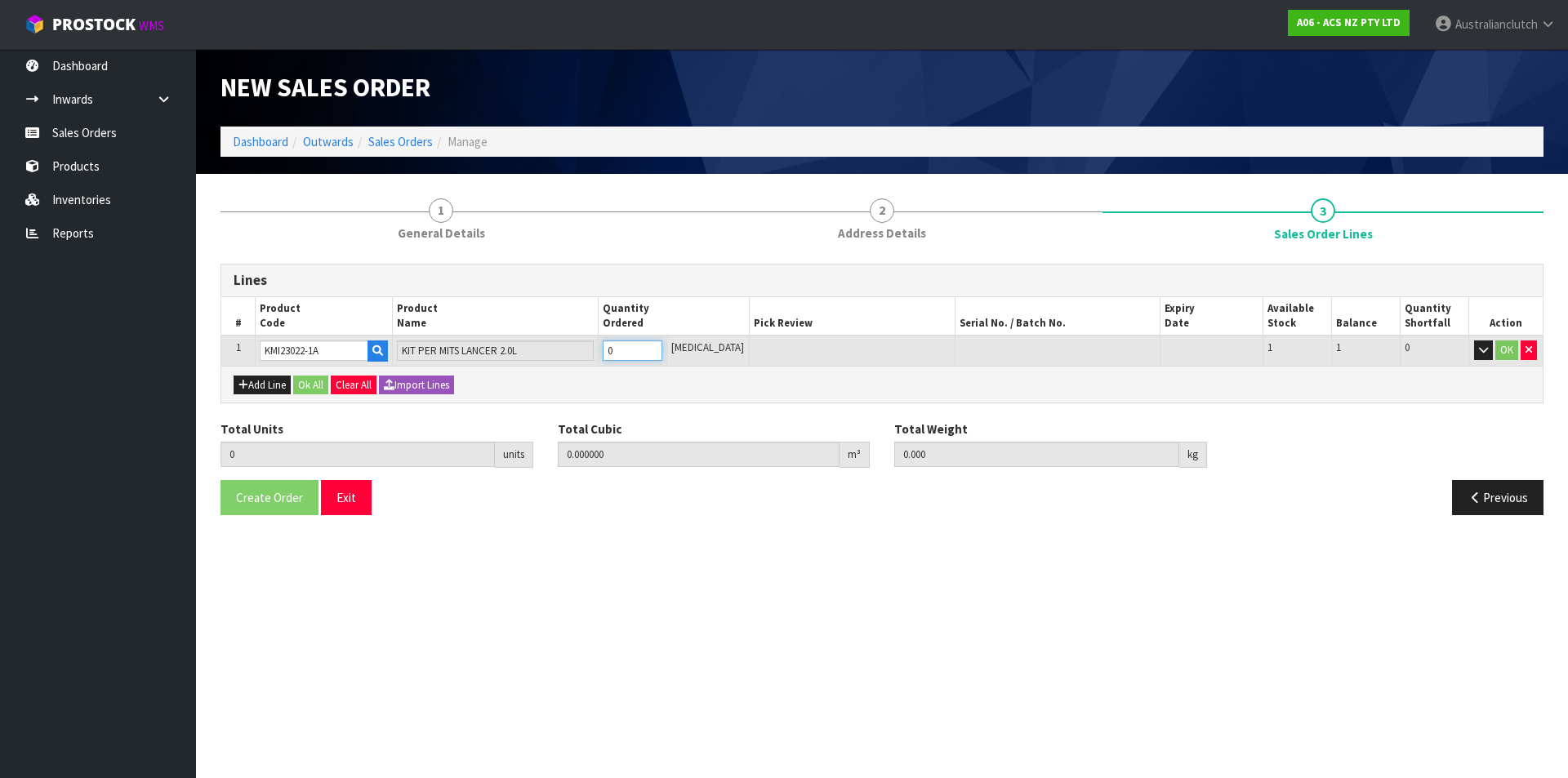
type input "1"
type input "0.01443"
type input "10.85"
type input "1"
click at [662, 349] on input "1" at bounding box center [632, 351] width 59 height 20
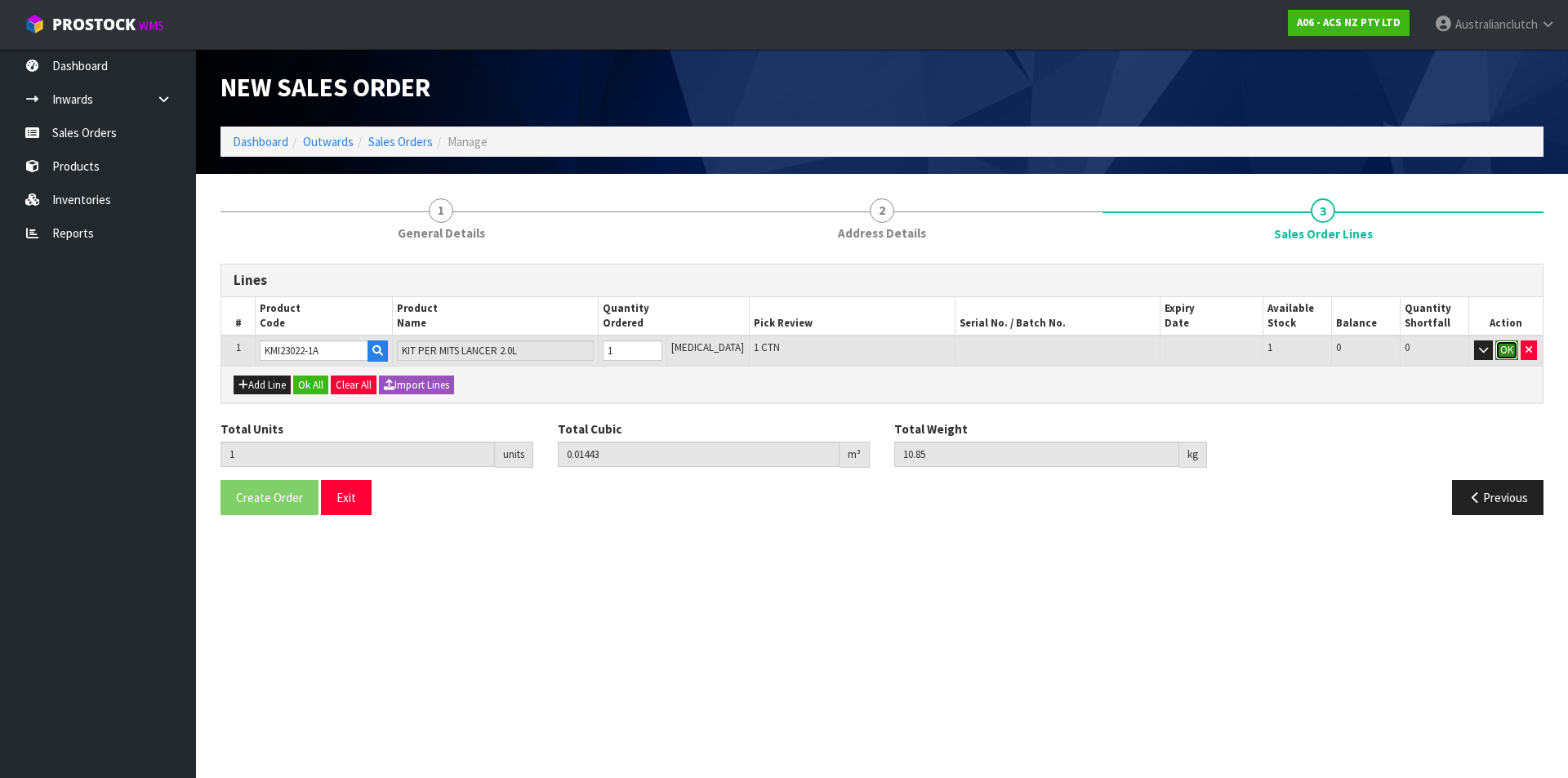
click at [1497, 348] on button "OK" at bounding box center [1506, 350] width 23 height 19
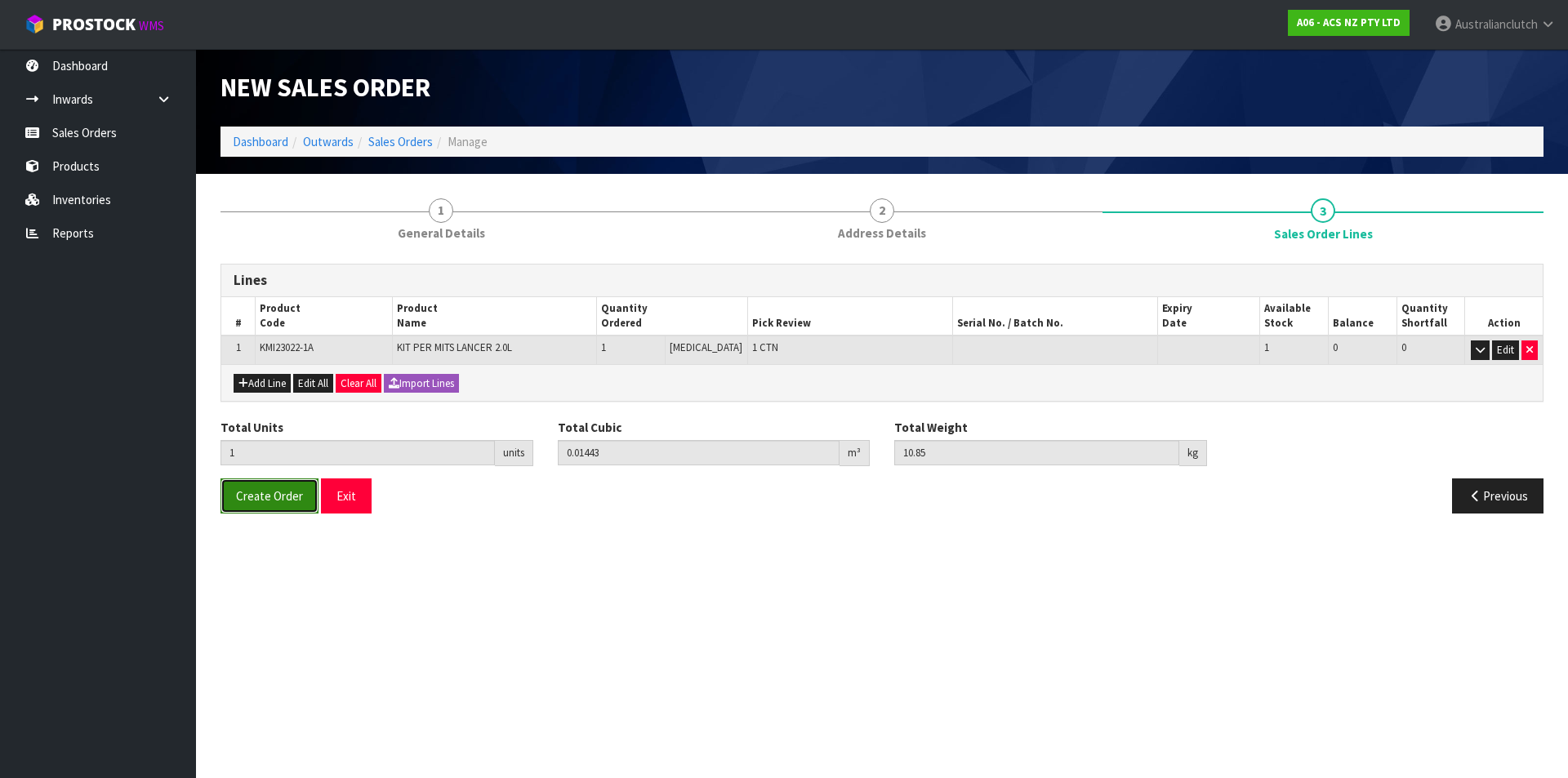
click at [272, 501] on span "Create Order" at bounding box center [269, 496] width 67 height 16
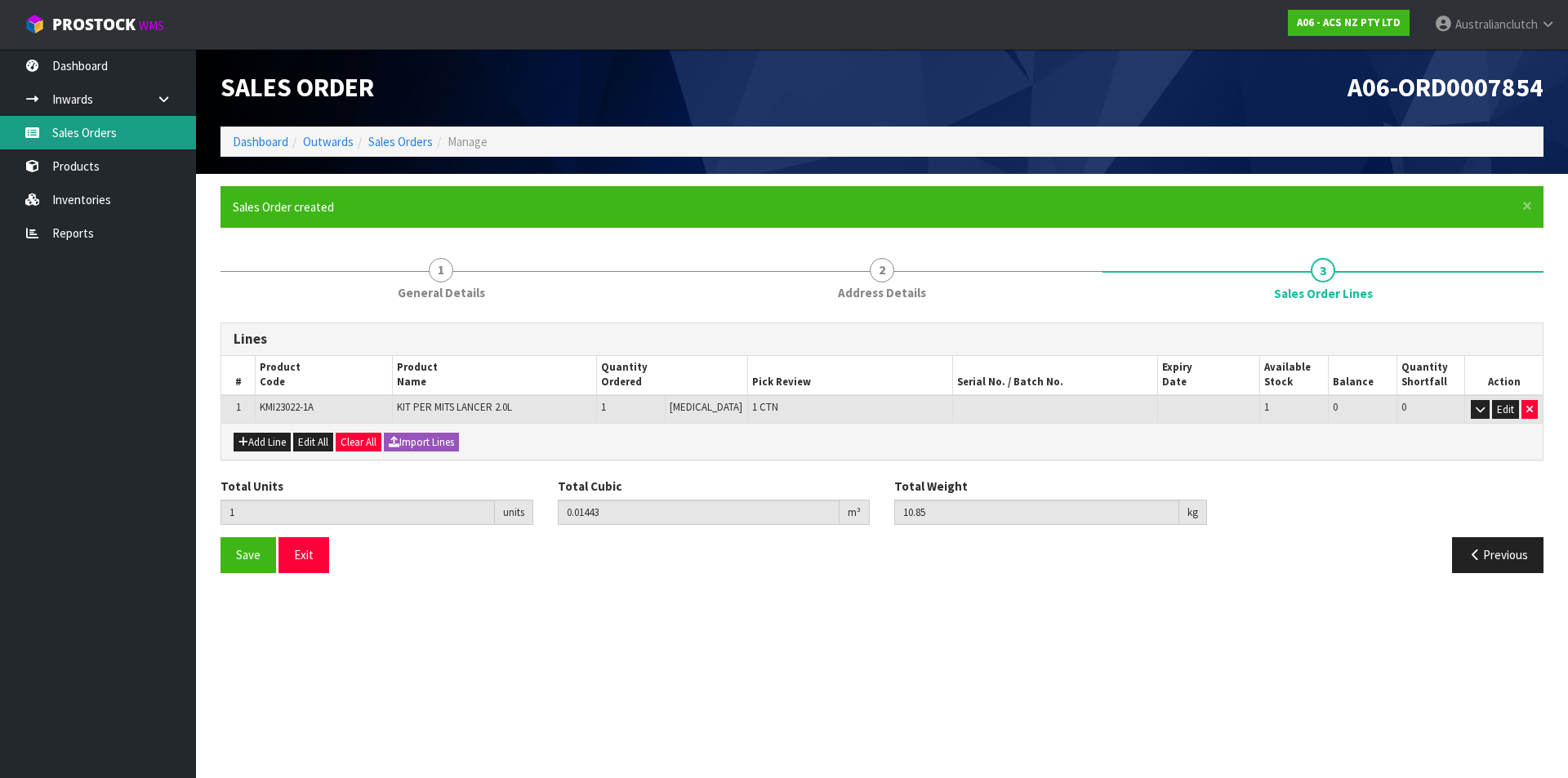
click at [91, 125] on link "Sales Orders" at bounding box center [97, 133] width 196 height 33
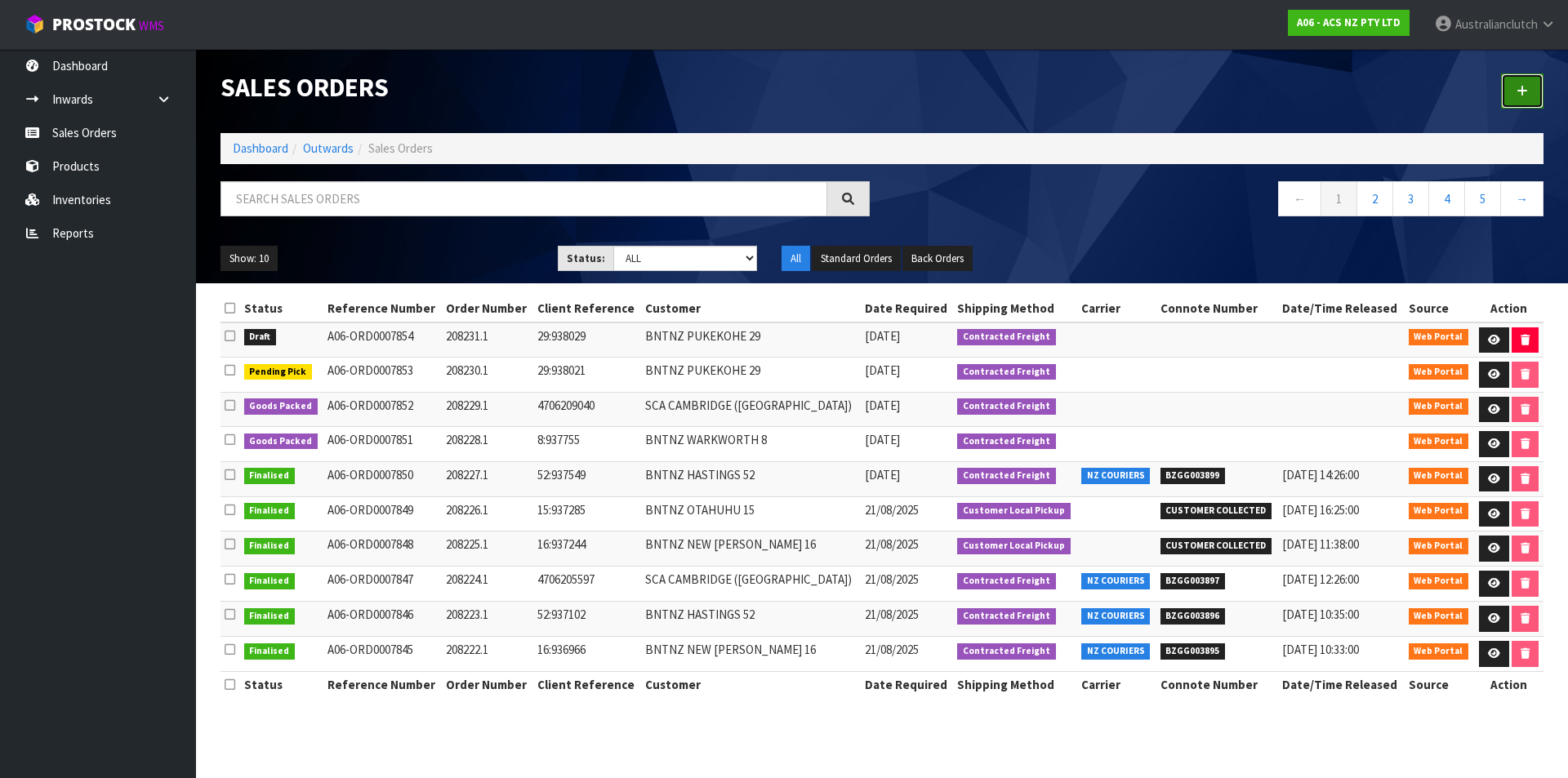
click at [1537, 86] on link at bounding box center [1522, 91] width 43 height 35
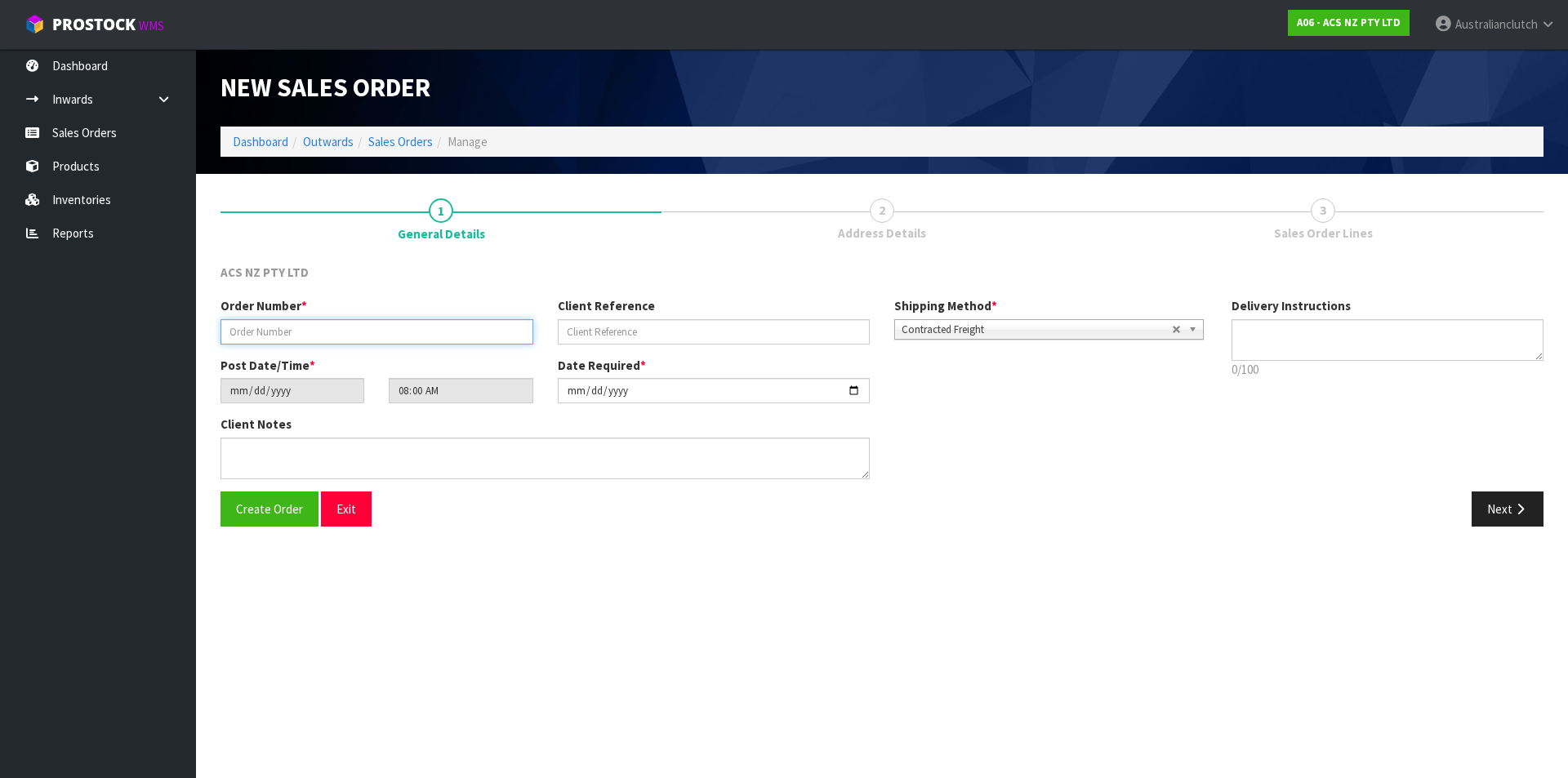
click at [412, 329] on input "text" at bounding box center [376, 331] width 312 height 25
type input "208232.1"
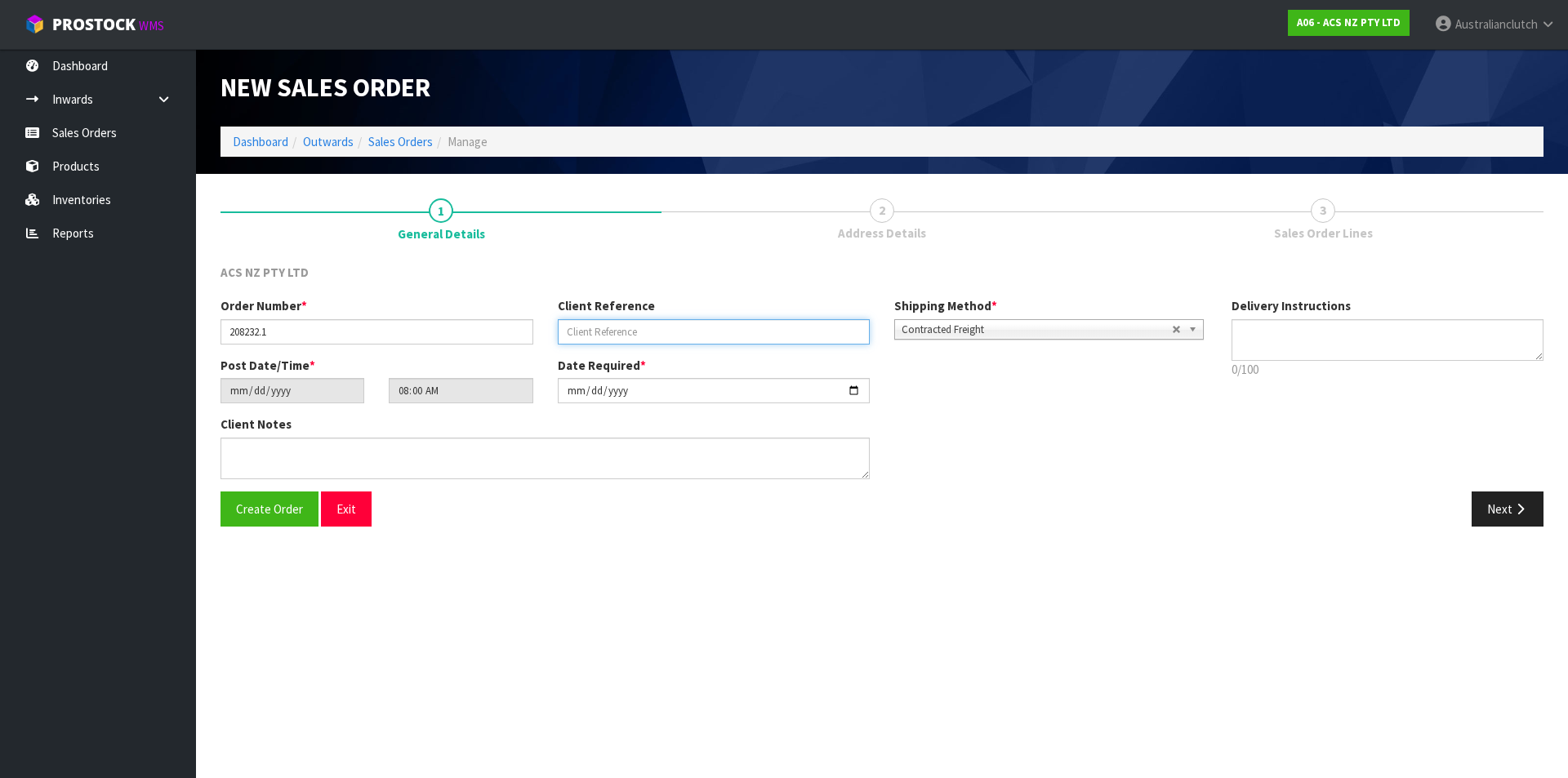
click at [625, 323] on input "text" at bounding box center [713, 331] width 312 height 25
paste input "4706213027"
type input "4706213027"
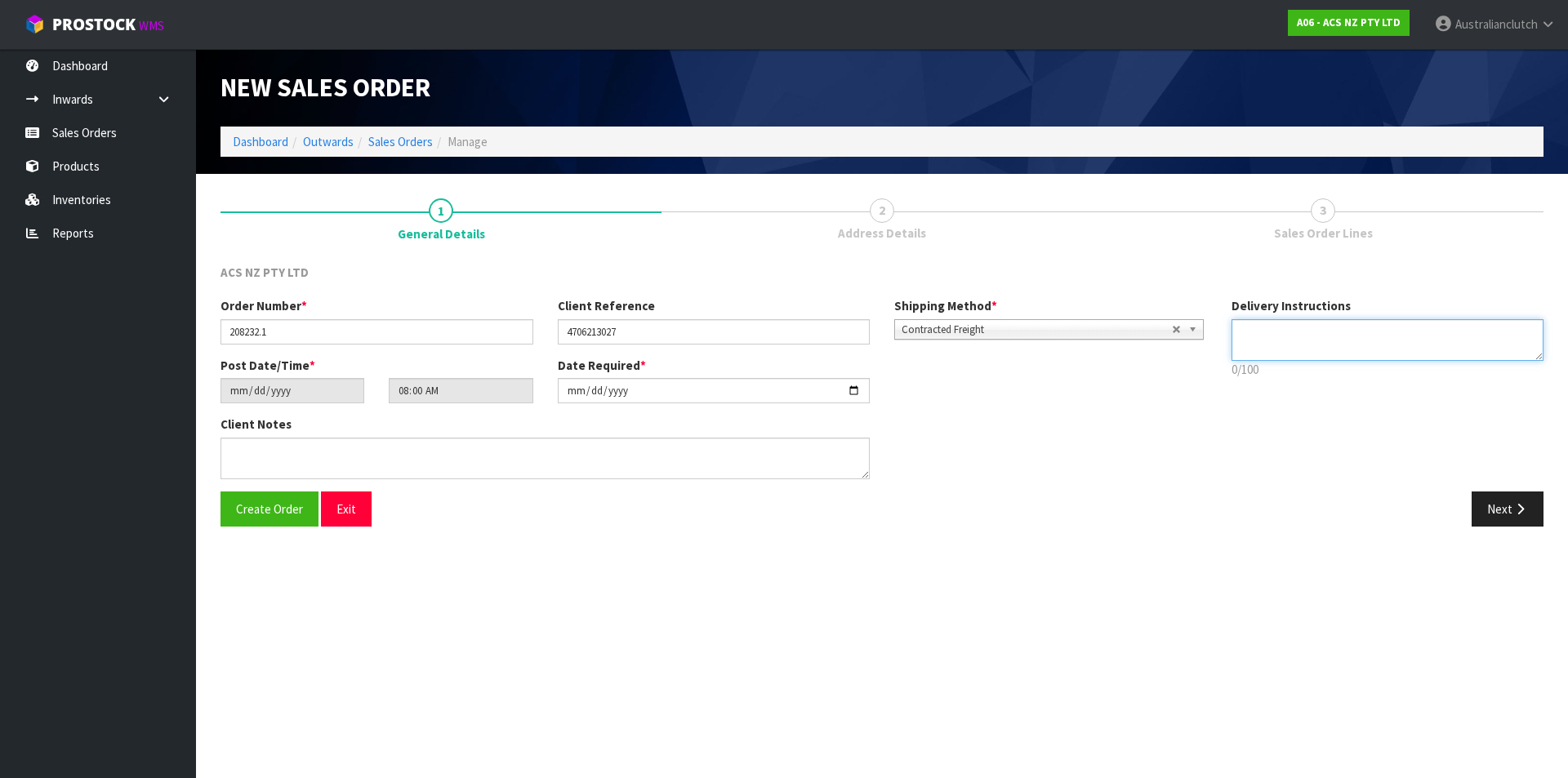
click at [1380, 326] on textarea at bounding box center [1387, 339] width 312 height 42
type textarea "NZC PLEASE"
click at [1497, 500] on button "Next" at bounding box center [1507, 509] width 71 height 35
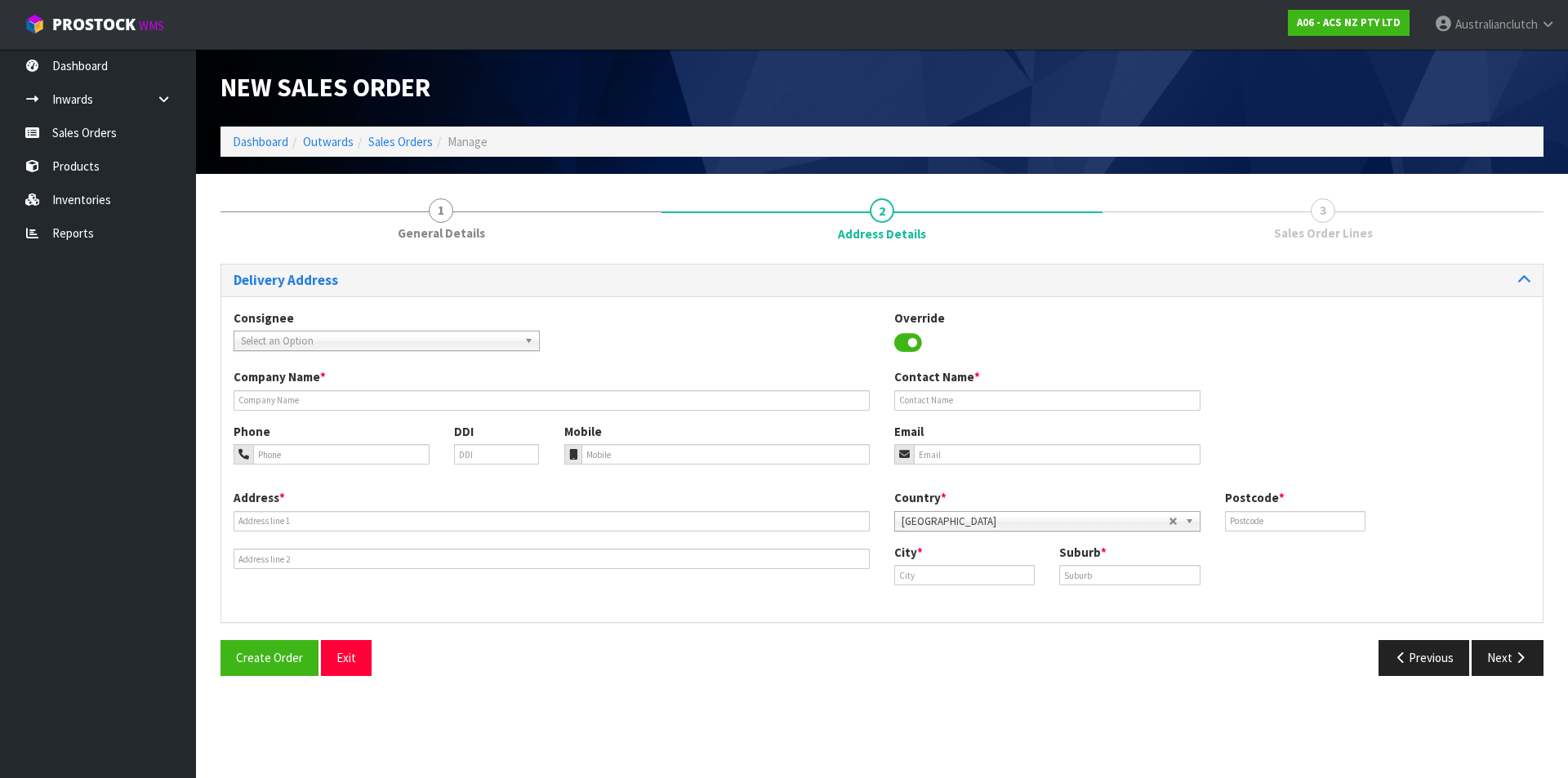
click at [312, 332] on span "Select an Option" at bounding box center [379, 341] width 277 height 19
type input "7014"
click at [326, 376] on div "7014" at bounding box center [387, 363] width 304 height 27
drag, startPoint x: 328, startPoint y: 382, endPoint x: 554, endPoint y: 347, distance: 228.7
click at [330, 382] on li "7014 - SCA [GEOGRAPHIC_DATA]" at bounding box center [386, 388] width 298 height 20
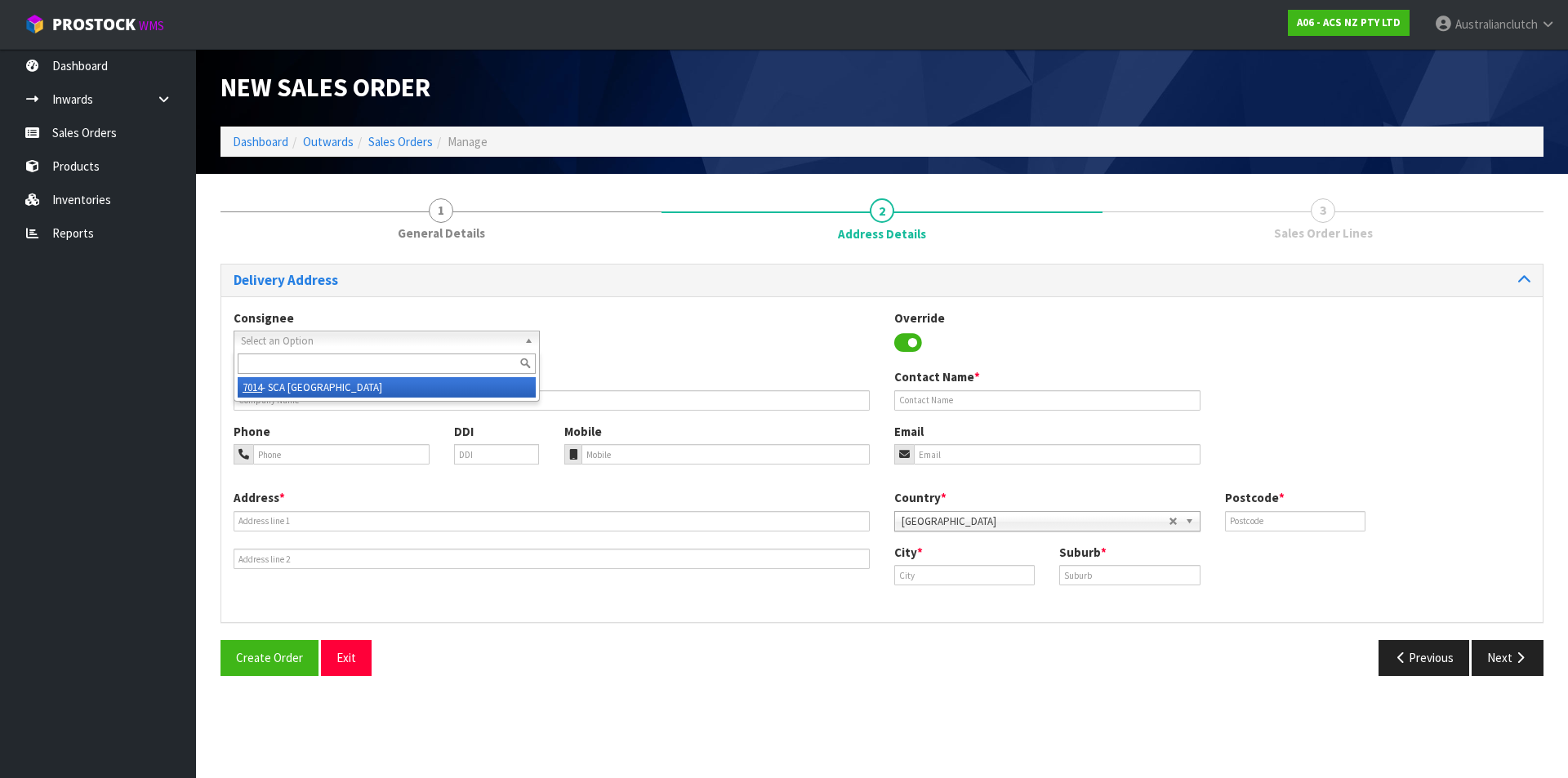
type input "SCA [GEOGRAPHIC_DATA]"
type input "06 7583882"
type input "[EMAIL_ADDRESS][DOMAIN_NAME]"
type input "[STREET_ADDRESS][PERSON_NAME]"
type input "4312"
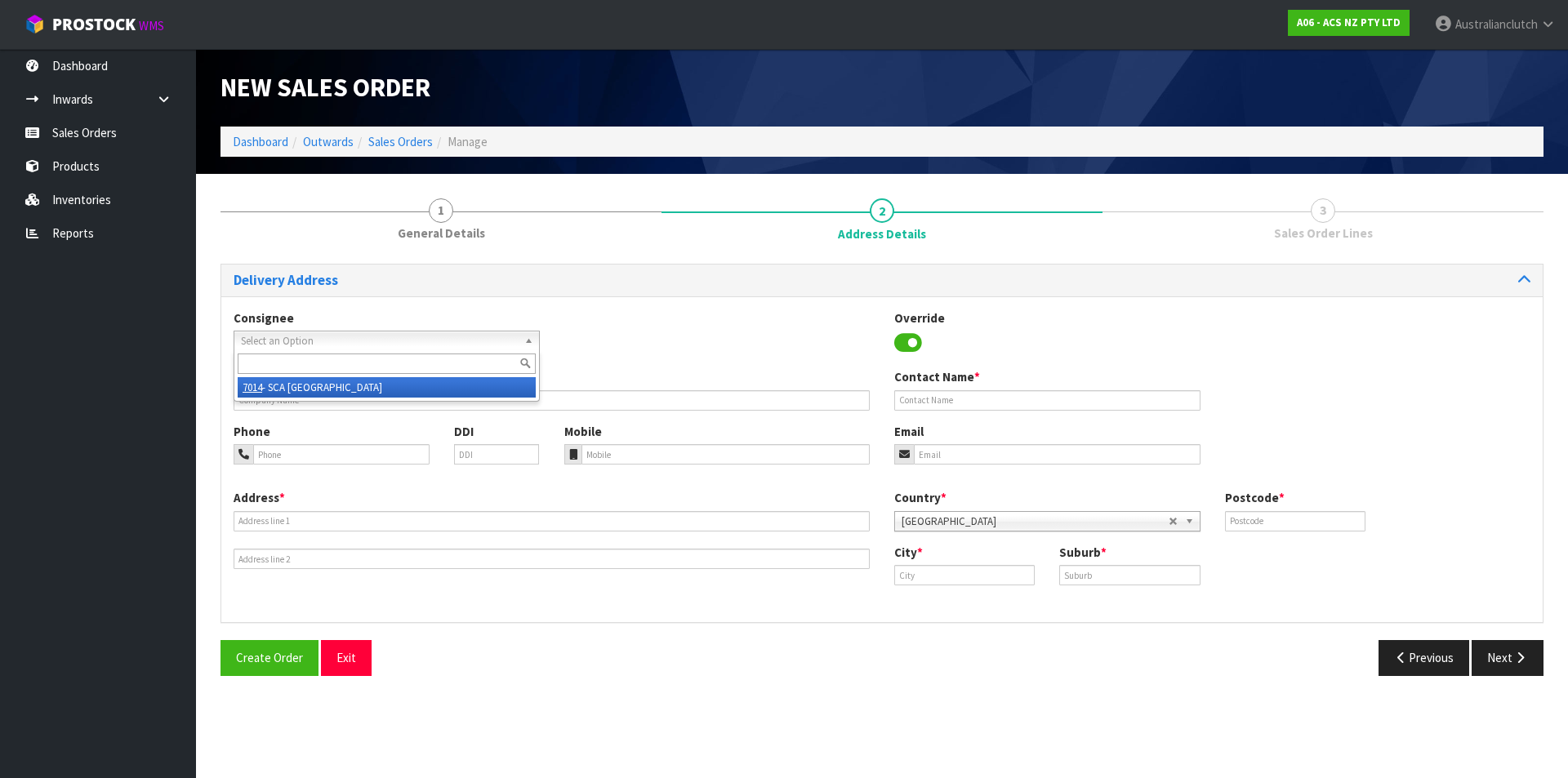
type input "[GEOGRAPHIC_DATA]"
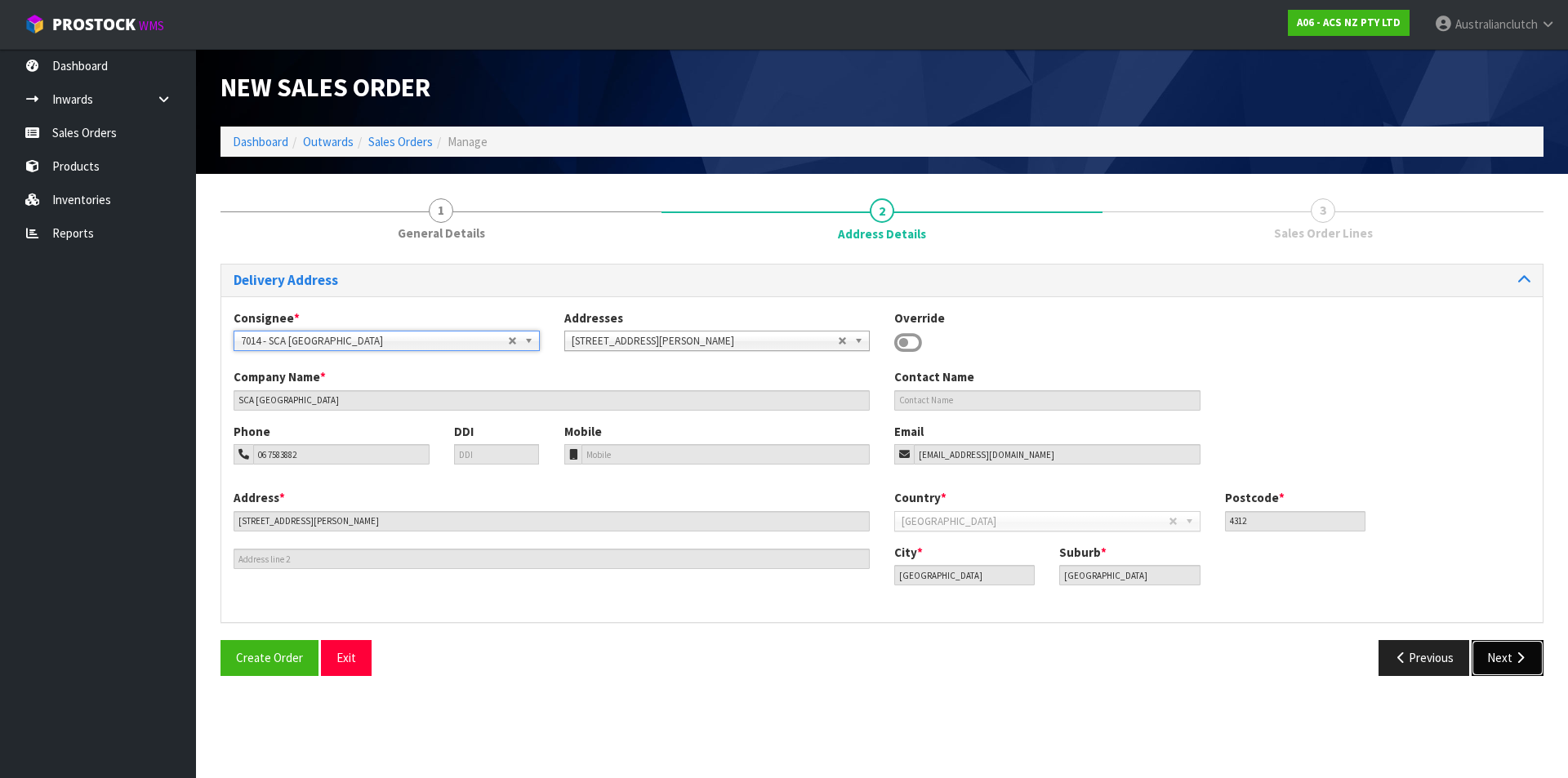
click at [1497, 659] on button "Next" at bounding box center [1507, 657] width 71 height 35
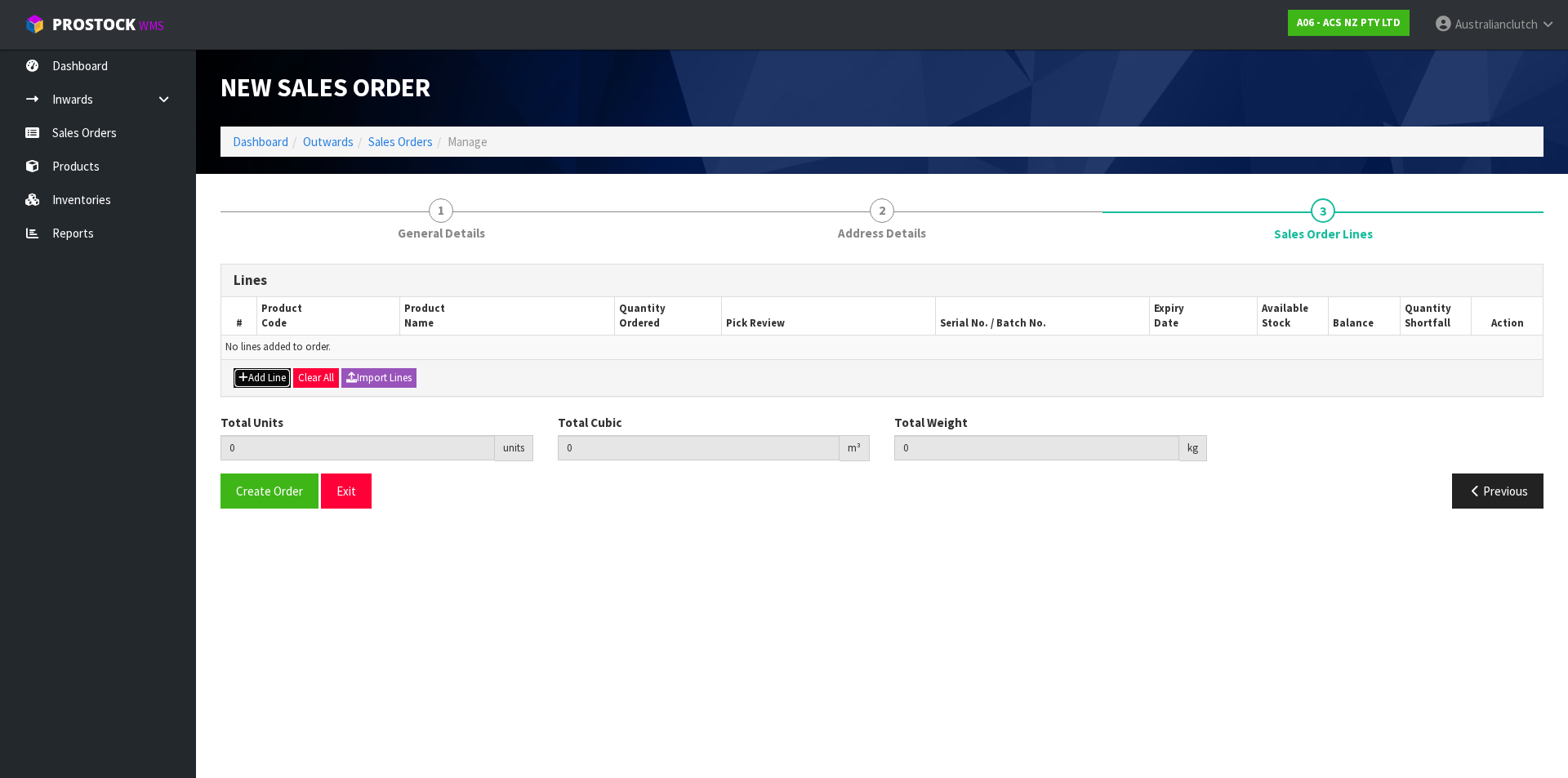
click at [268, 373] on button "Add Line" at bounding box center [262, 377] width 57 height 19
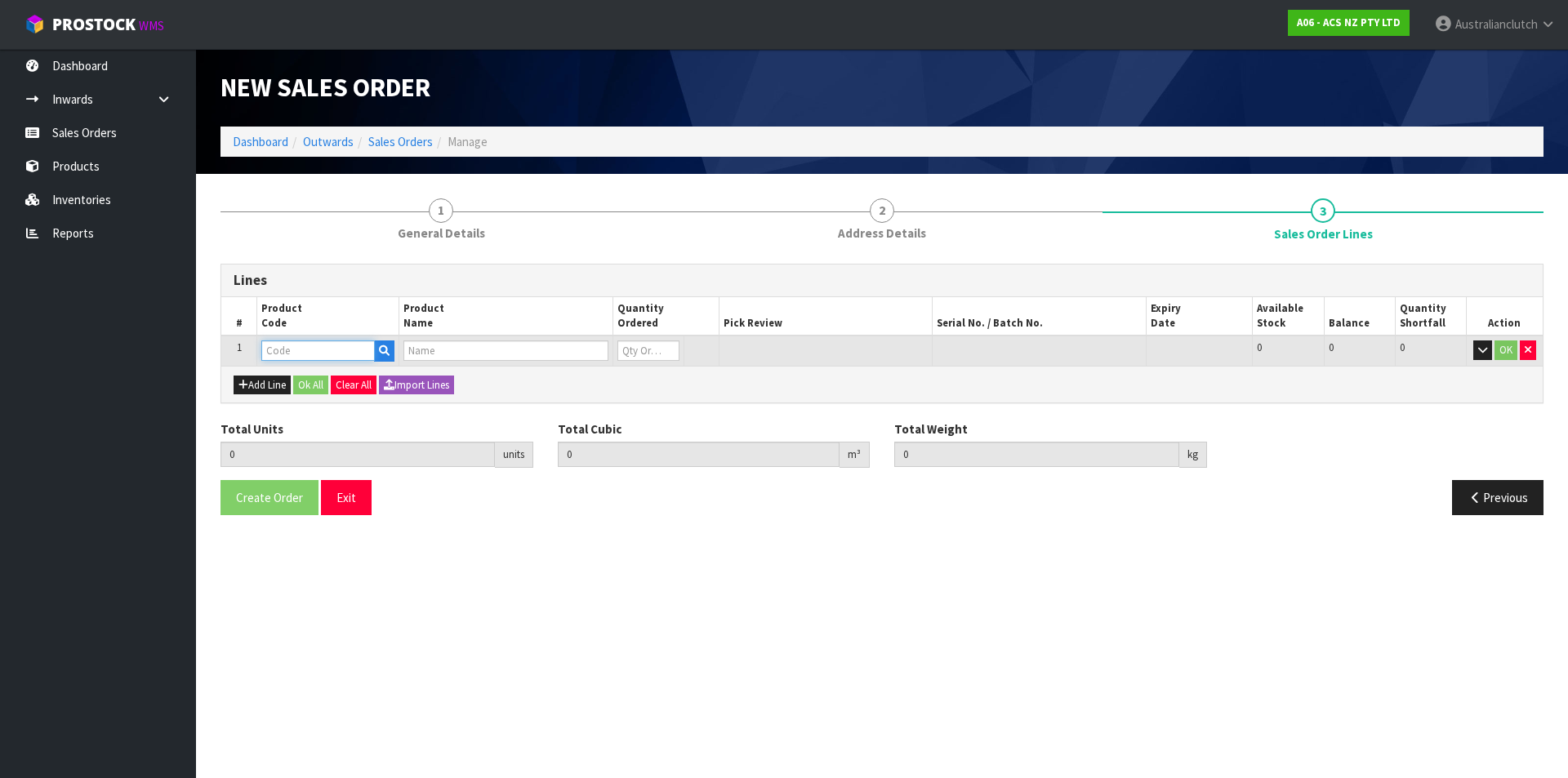
click at [279, 349] on input "text" at bounding box center [318, 351] width 113 height 20
type input "MCTY001"
type input "0.000000"
type input "0.000"
type input "CLUTCH M/CYL TOYOTA 15.87MM (5/8")"
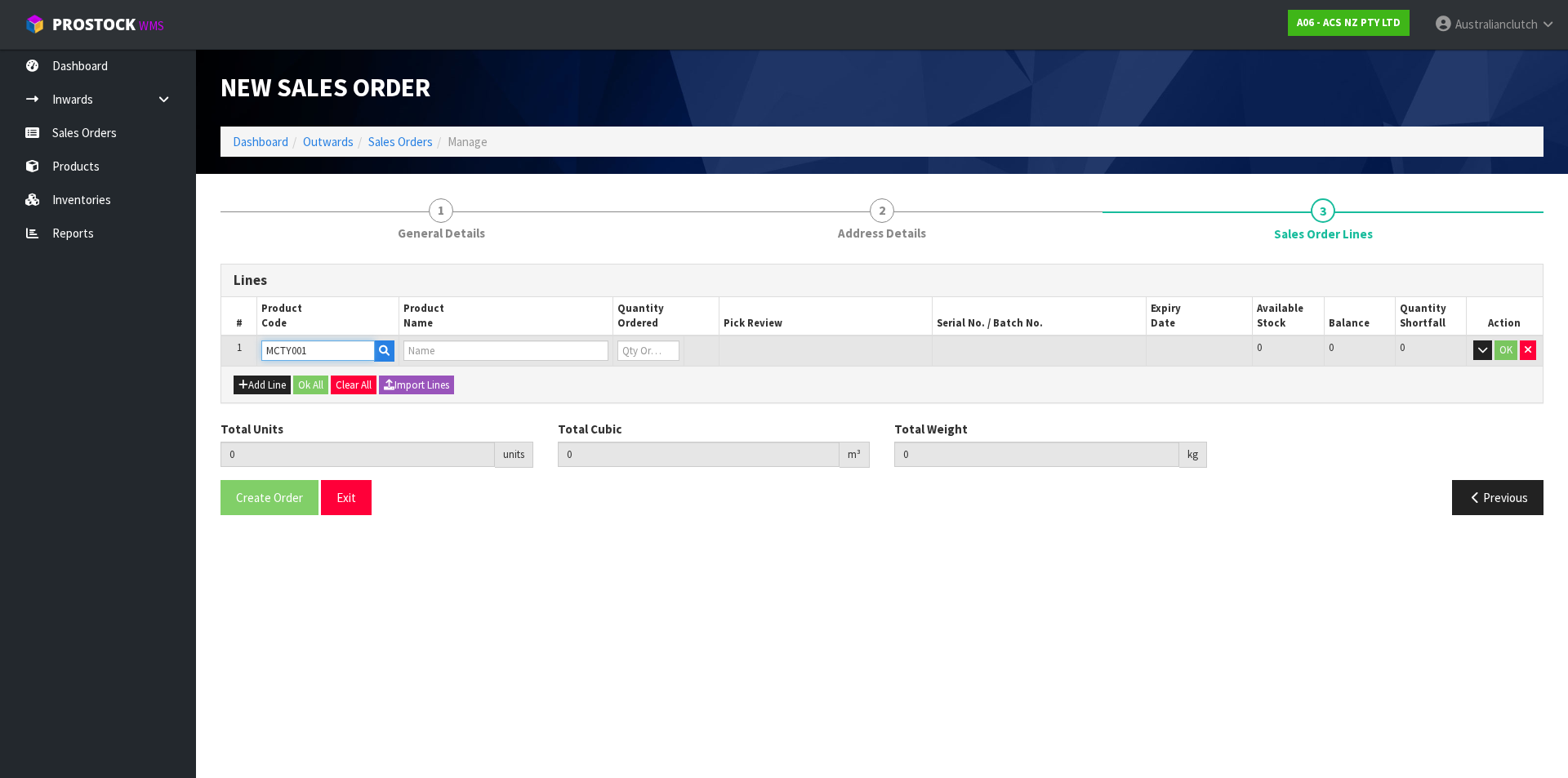
type input "0"
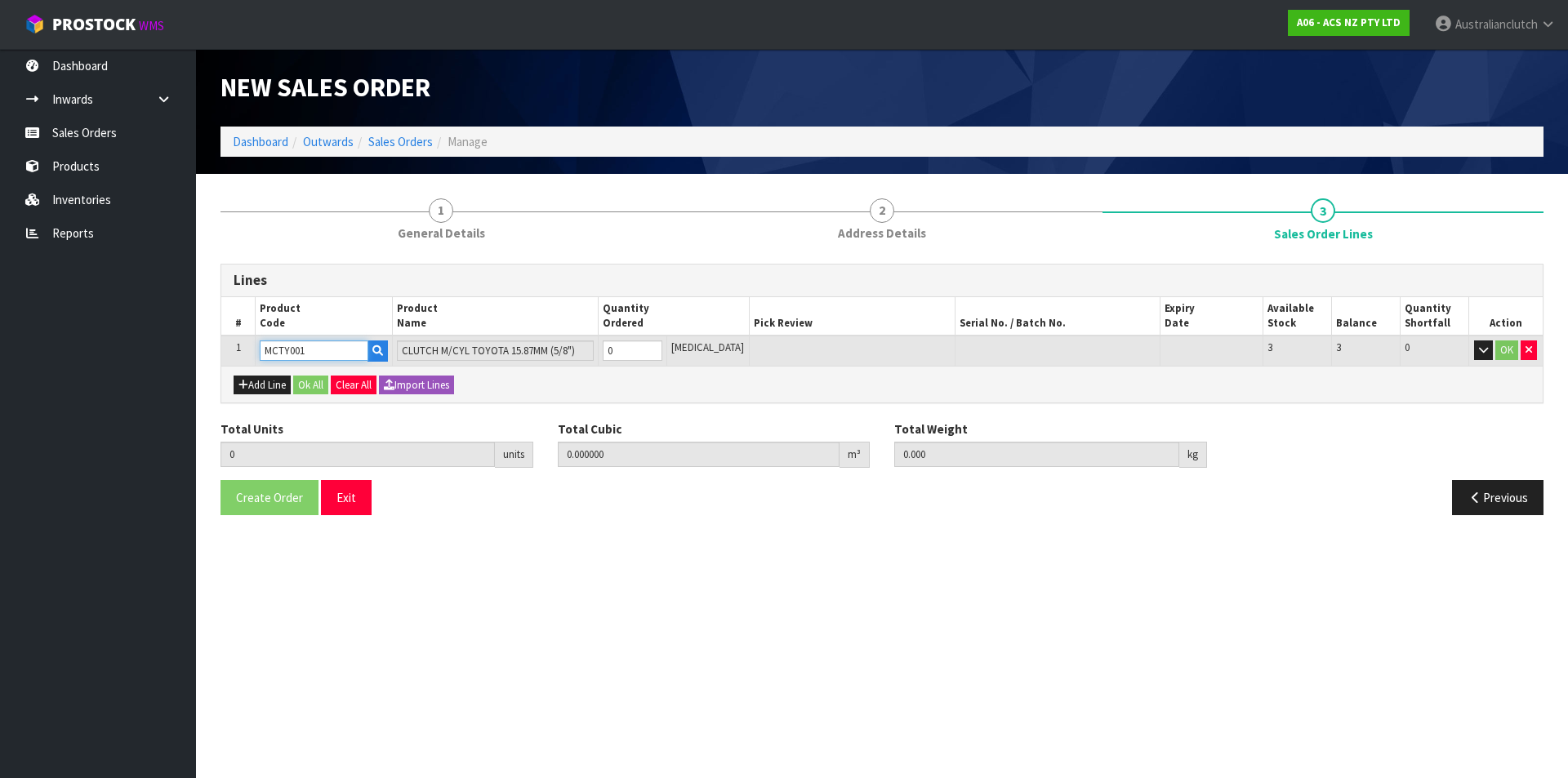
type input "MCTY001"
type input "1"
type input "0.002981"
type input "0.6"
type input "1"
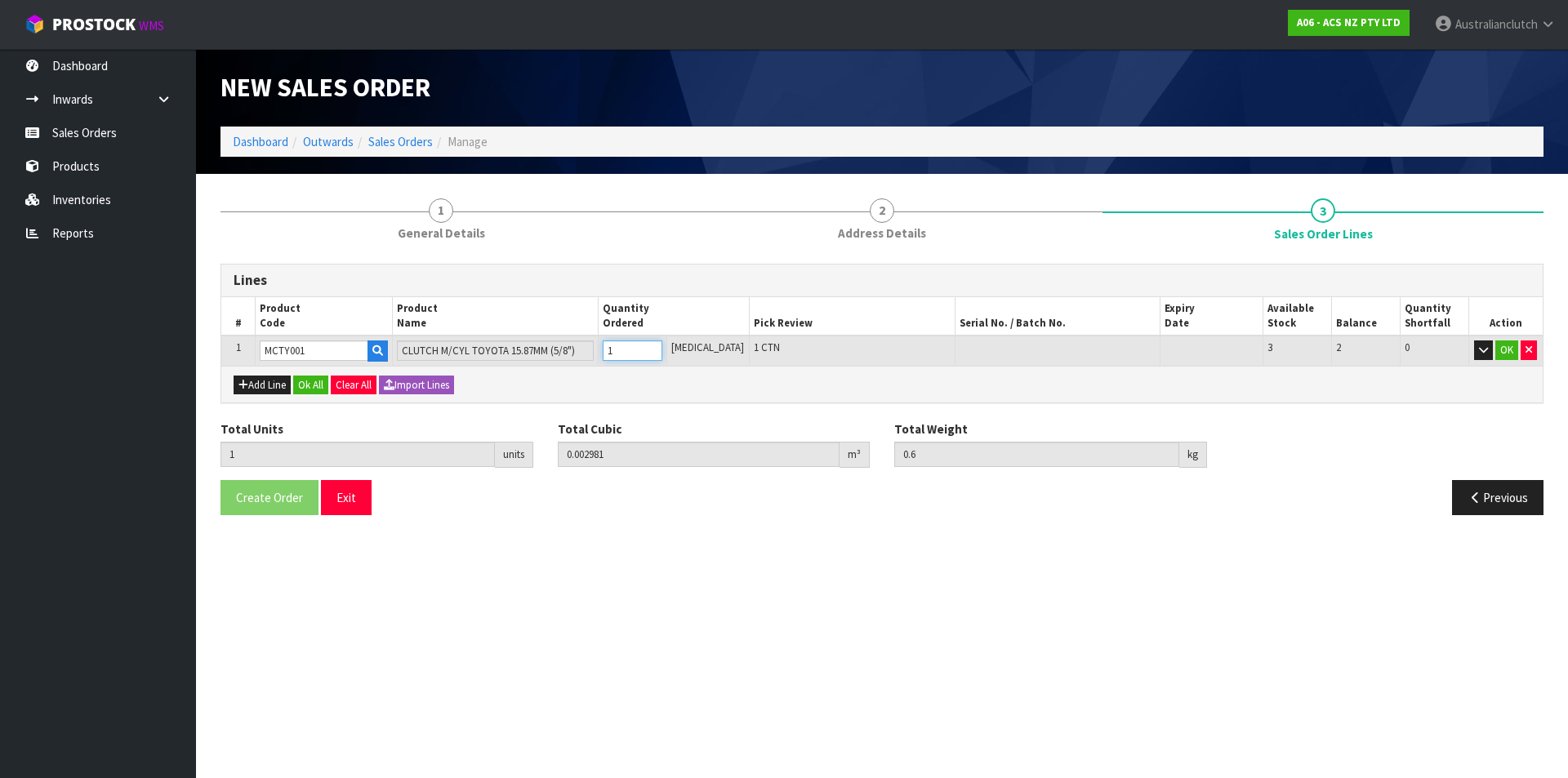
click at [662, 346] on input "1" at bounding box center [632, 351] width 59 height 20
drag, startPoint x: 1513, startPoint y: 351, endPoint x: 843, endPoint y: 377, distance: 670.5
click at [1512, 351] on button "OK" at bounding box center [1506, 350] width 23 height 19
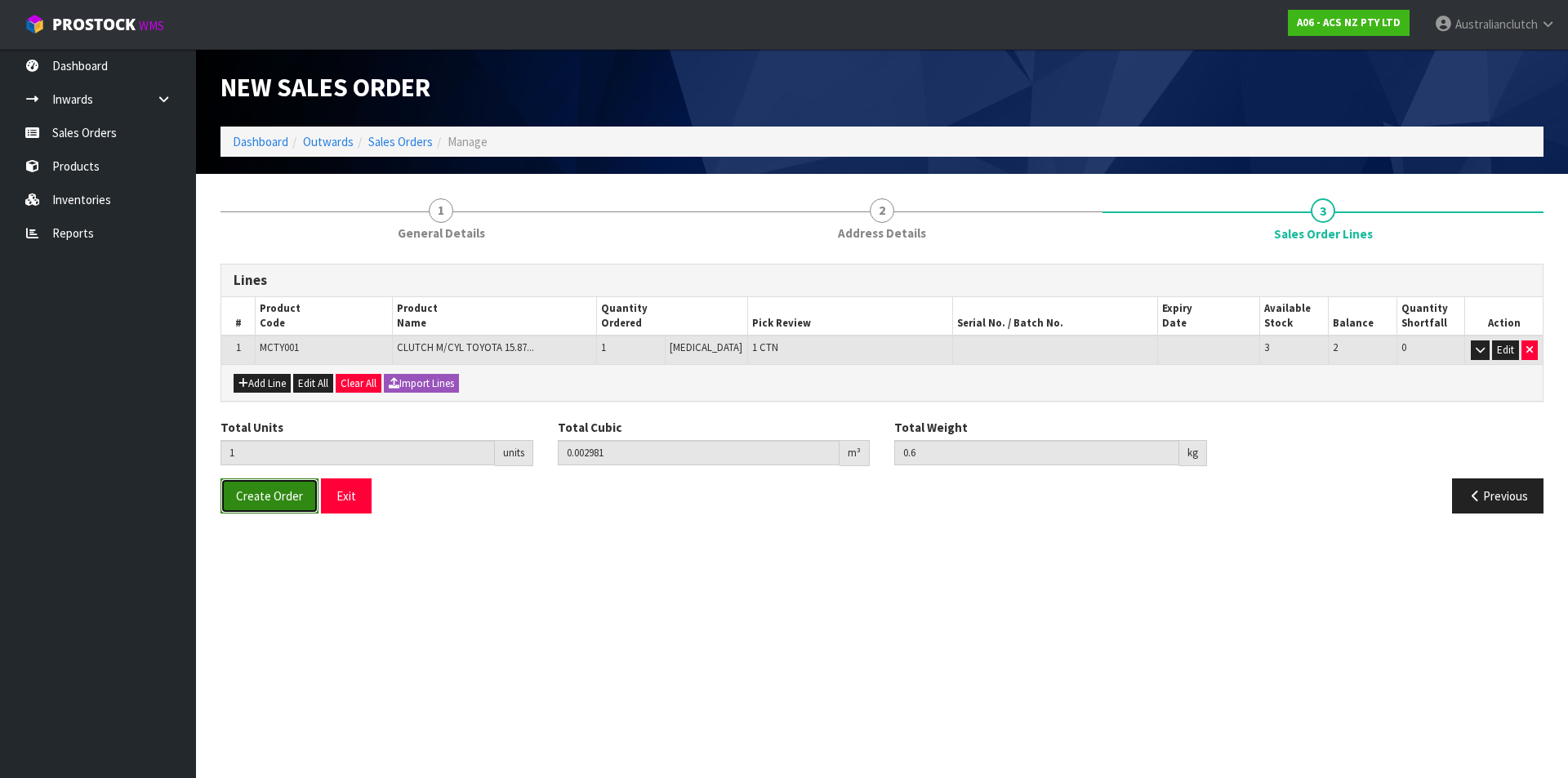
click at [306, 484] on button "Create Order" at bounding box center [270, 496] width 98 height 35
